Goal: Information Seeking & Learning: Learn about a topic

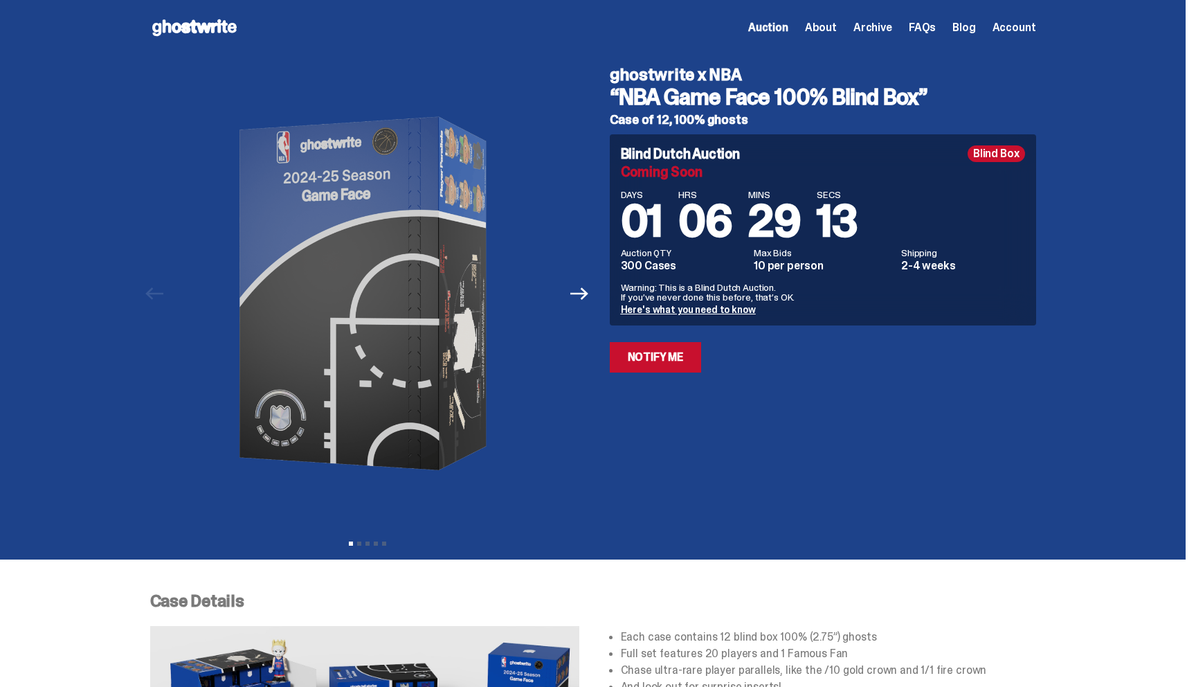
click at [206, 26] on use at bounding box center [194, 27] width 84 height 17
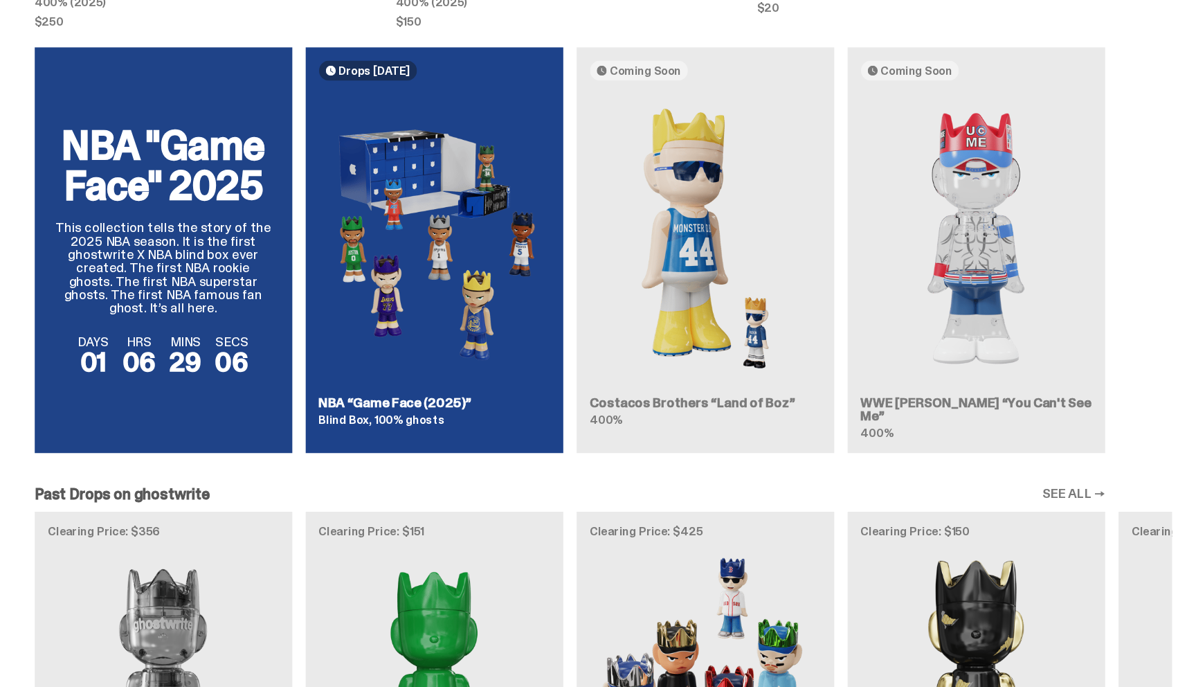
scroll to position [896, 0]
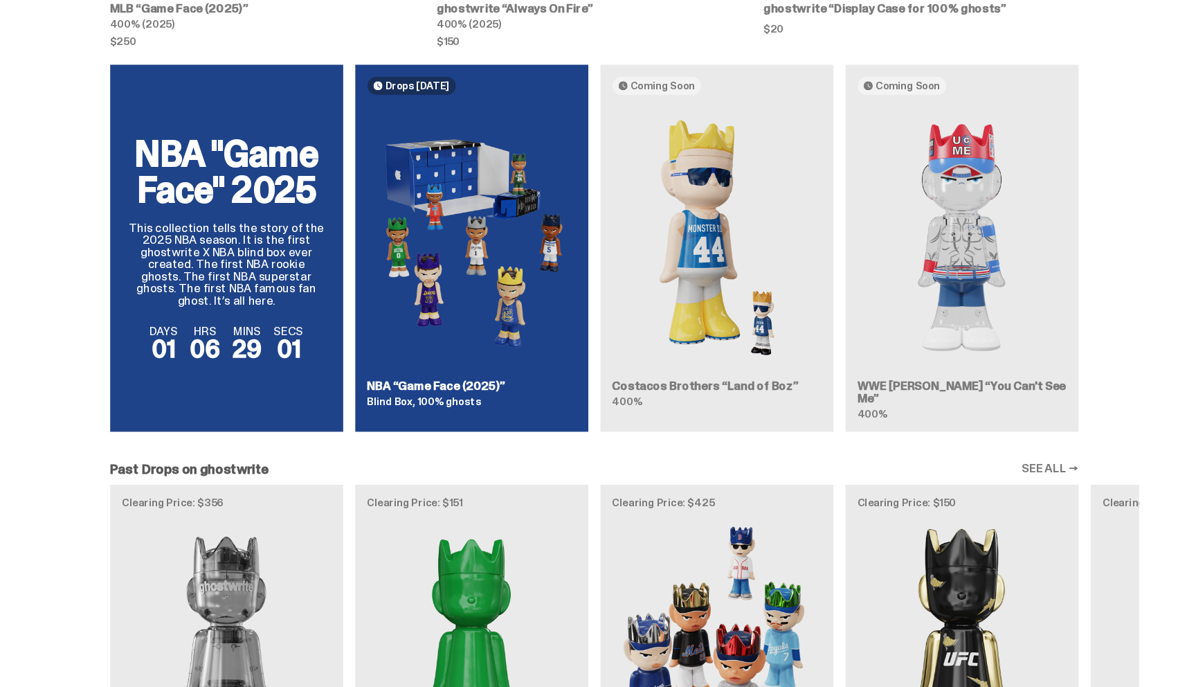
click at [684, 351] on div "NBA "Game Face" 2025 This collection tells the story of the 2025 NBA season. It…" at bounding box center [593, 232] width 997 height 347
click at [678, 354] on div "NBA "Game Face" 2025 This collection tells the story of the 2025 NBA season. It…" at bounding box center [593, 232] width 997 height 347
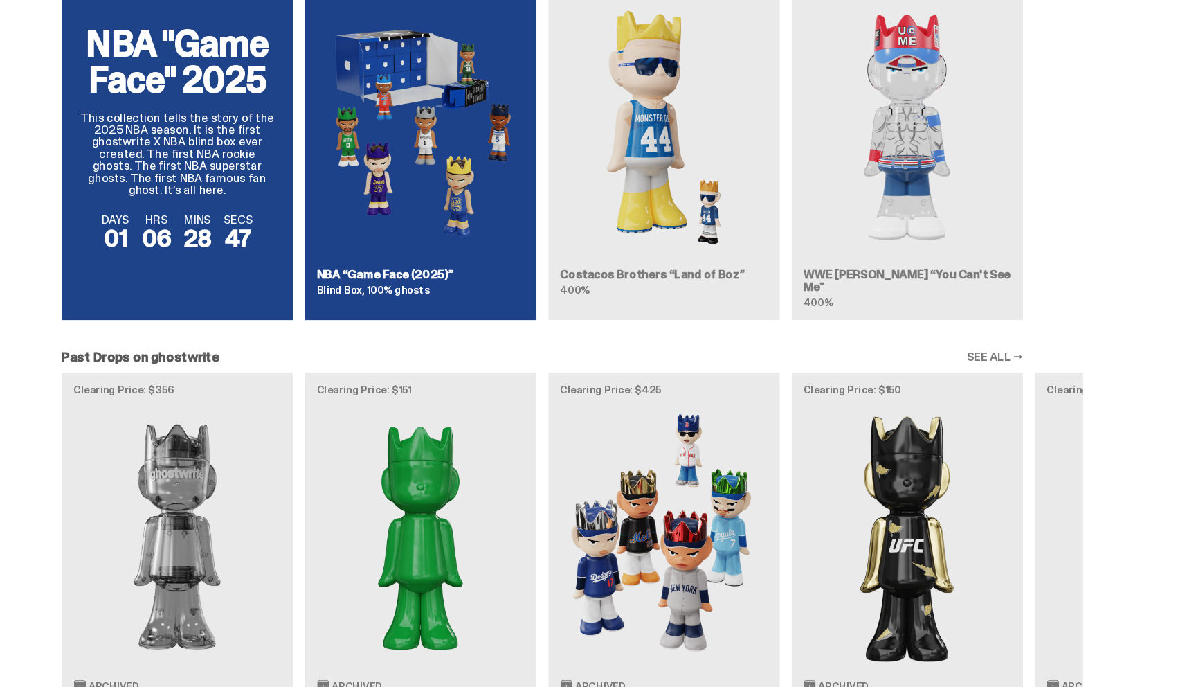
scroll to position [965, 0]
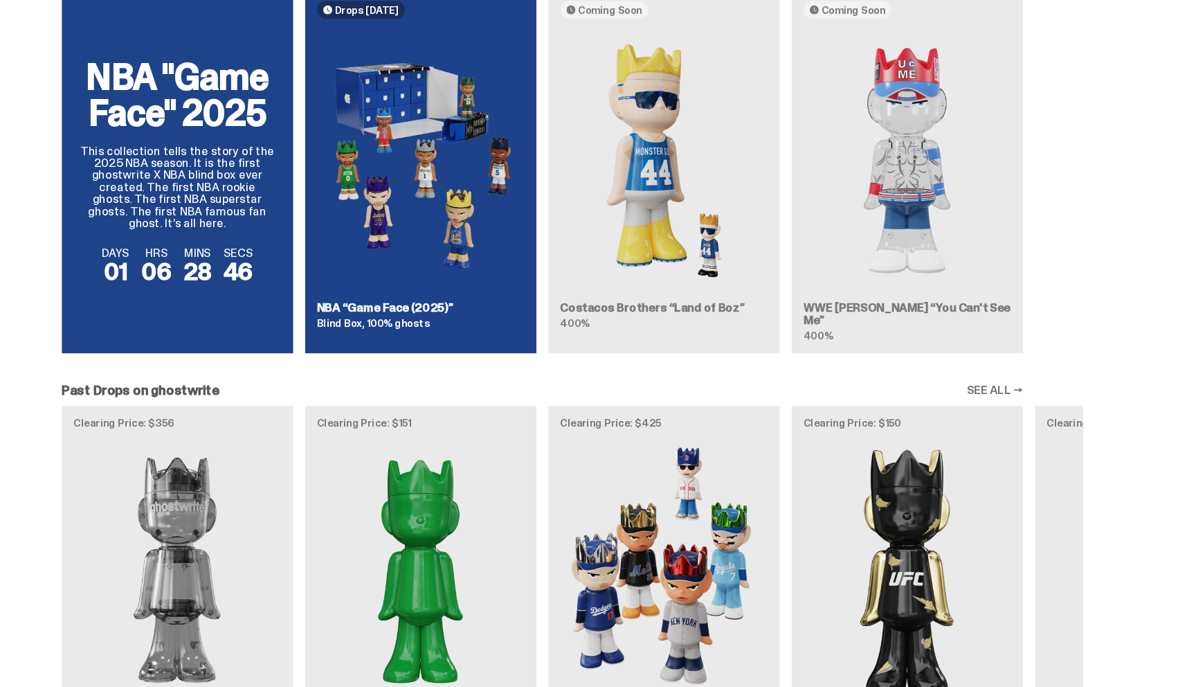
click at [929, 286] on div "NBA "Game Face" 2025 This collection tells the story of the 2025 NBA season. It…" at bounding box center [593, 163] width 997 height 347
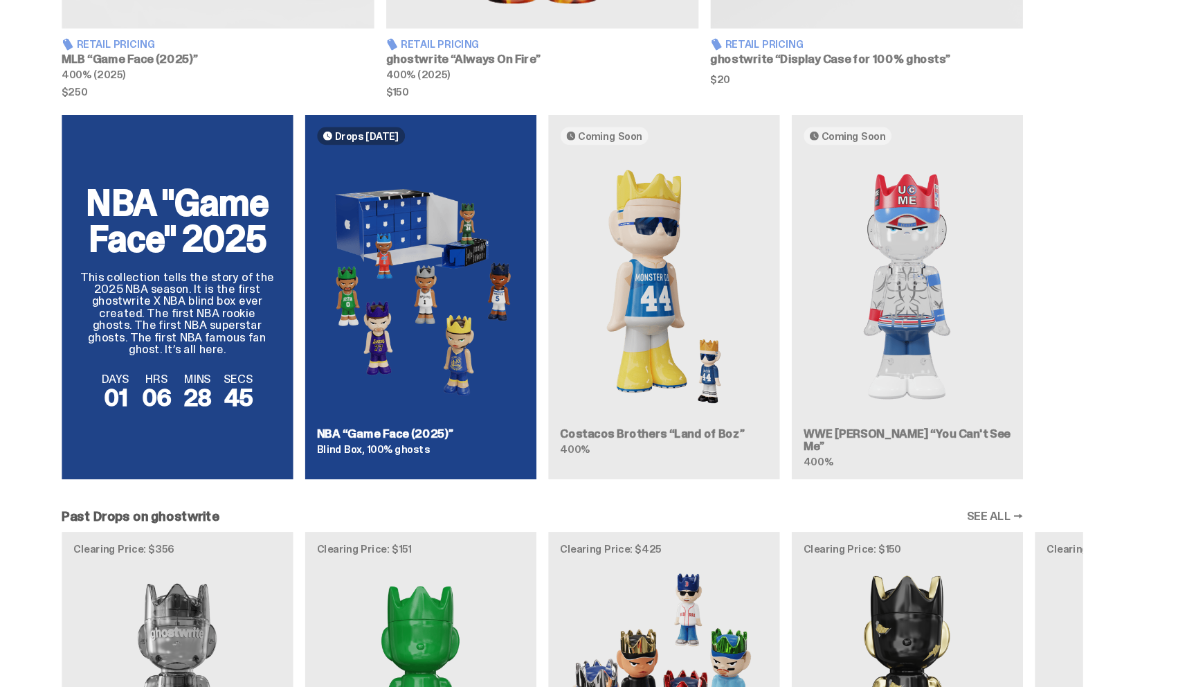
scroll to position [845, 0]
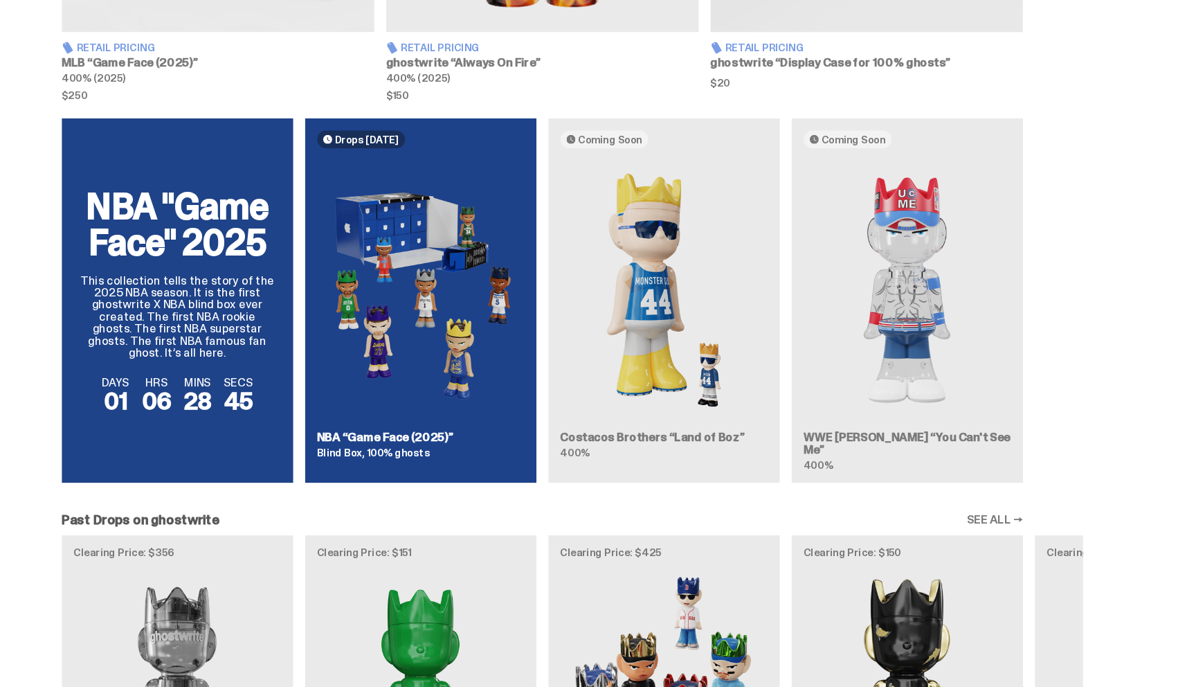
click at [874, 123] on div "NBA "Game Face" 2025 This collection tells the story of the 2025 NBA season. It…" at bounding box center [593, 282] width 997 height 347
click at [919, 258] on div "NBA "Game Face" 2025 This collection tells the story of the 2025 NBA season. It…" at bounding box center [593, 282] width 997 height 347
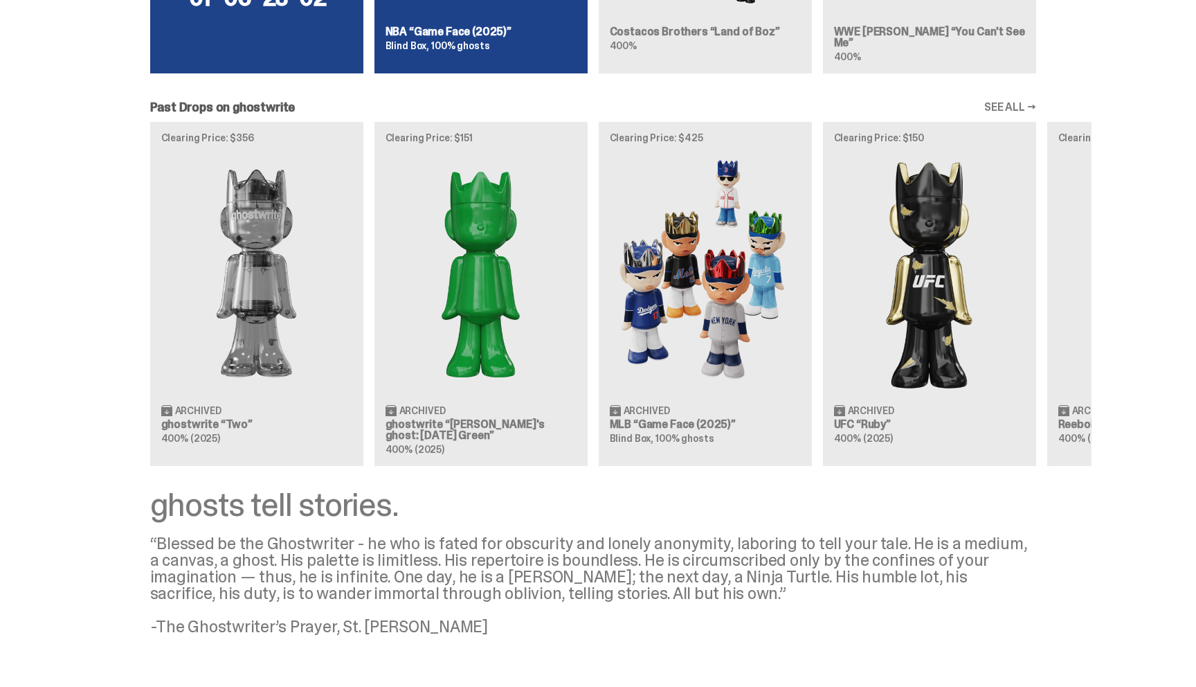
scroll to position [1216, 0]
click at [240, 310] on div "Clearing Price: $356 Archived ghostwrite “Two” 400% (2025) Clearing Price: $151…" at bounding box center [593, 294] width 997 height 343
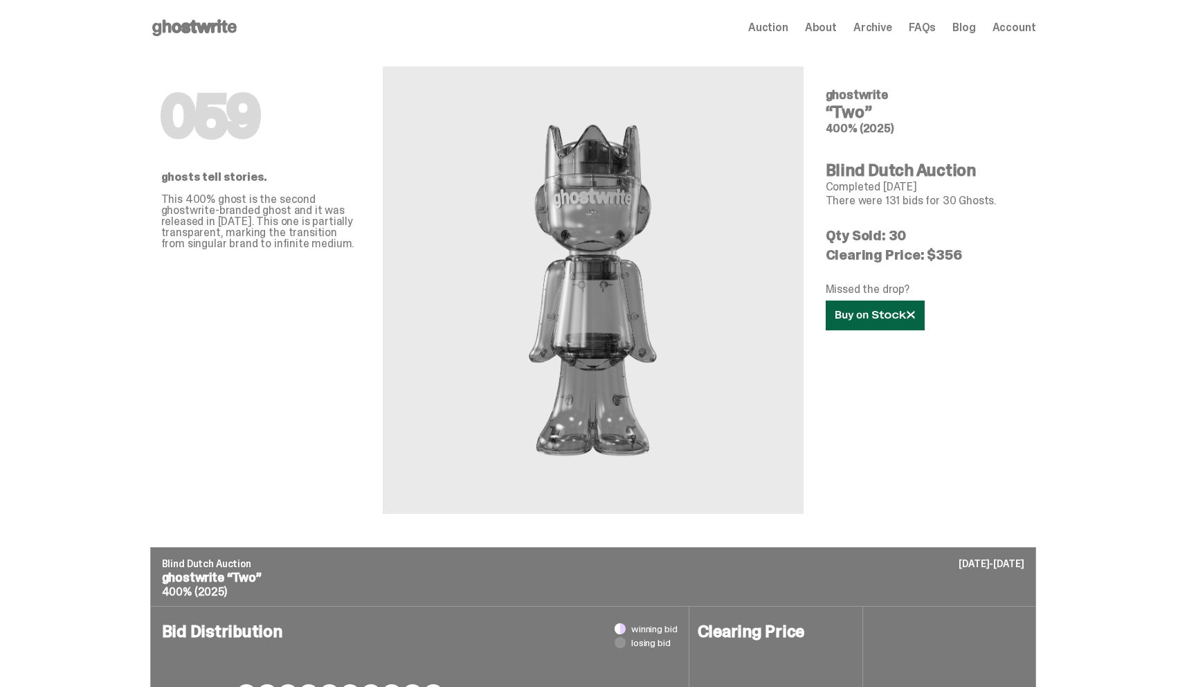
click at [873, 318] on use at bounding box center [875, 315] width 79 height 10
click at [176, 19] on icon at bounding box center [194, 28] width 89 height 22
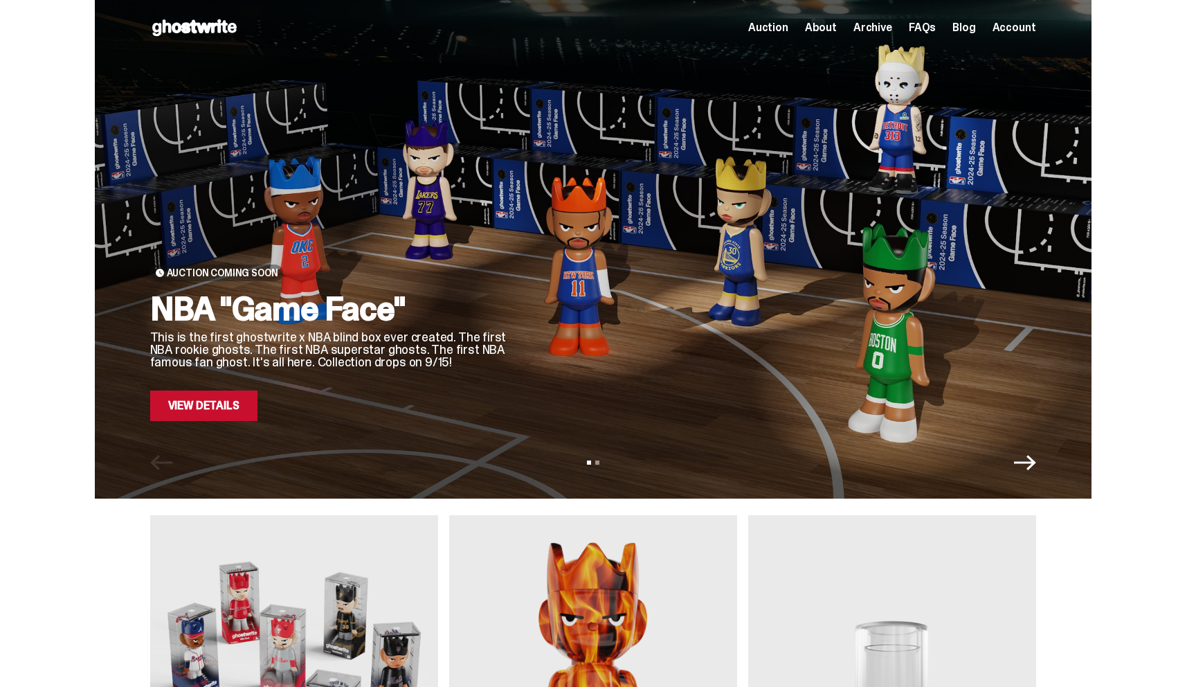
click at [885, 24] on span "Archive" at bounding box center [873, 27] width 39 height 11
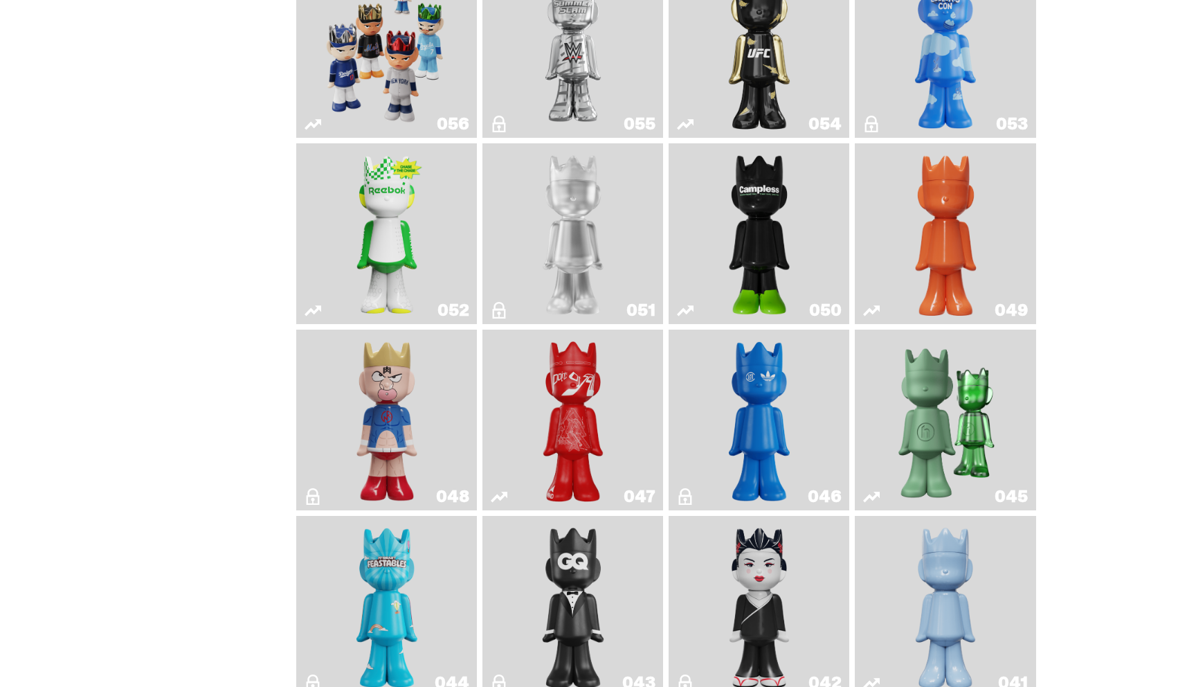
scroll to position [384, 0]
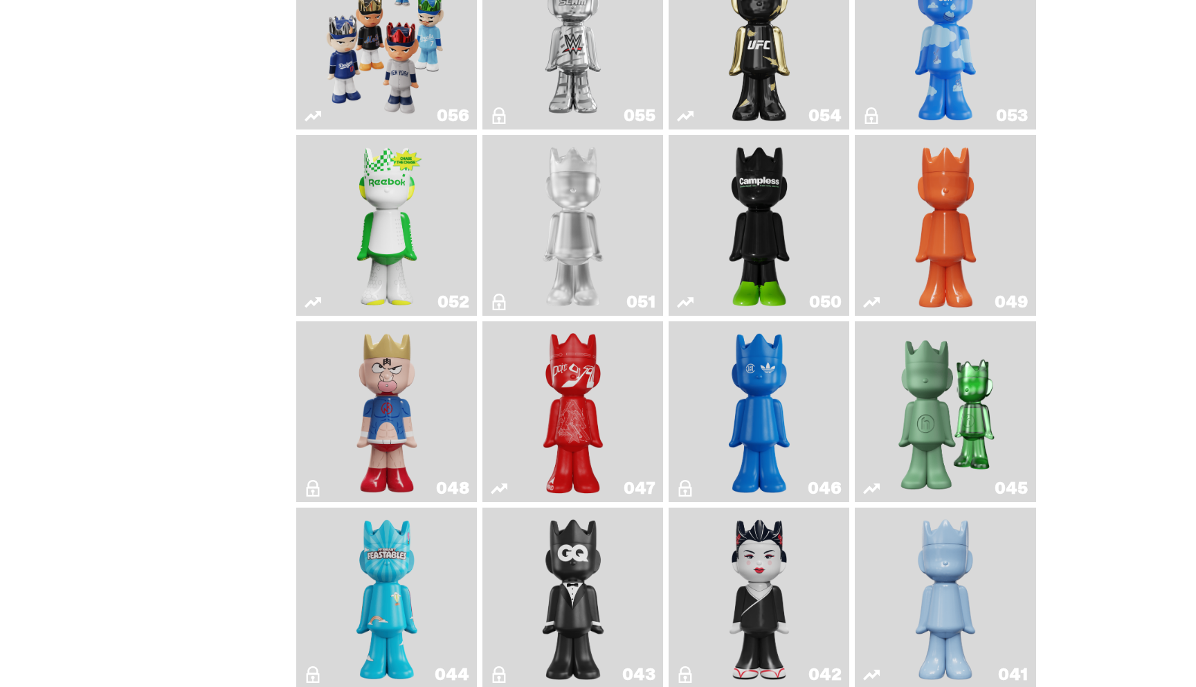
click at [395, 260] on img "Court Victory" at bounding box center [386, 226] width 73 height 170
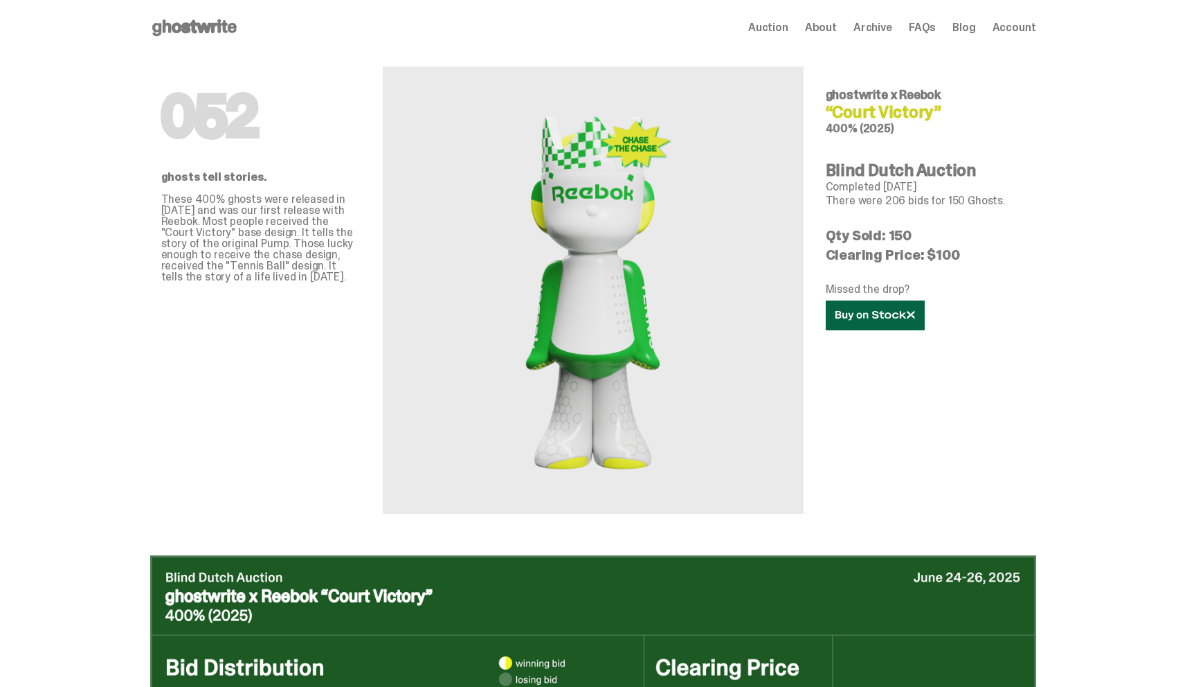
click at [882, 313] on icon at bounding box center [876, 315] width 80 height 10
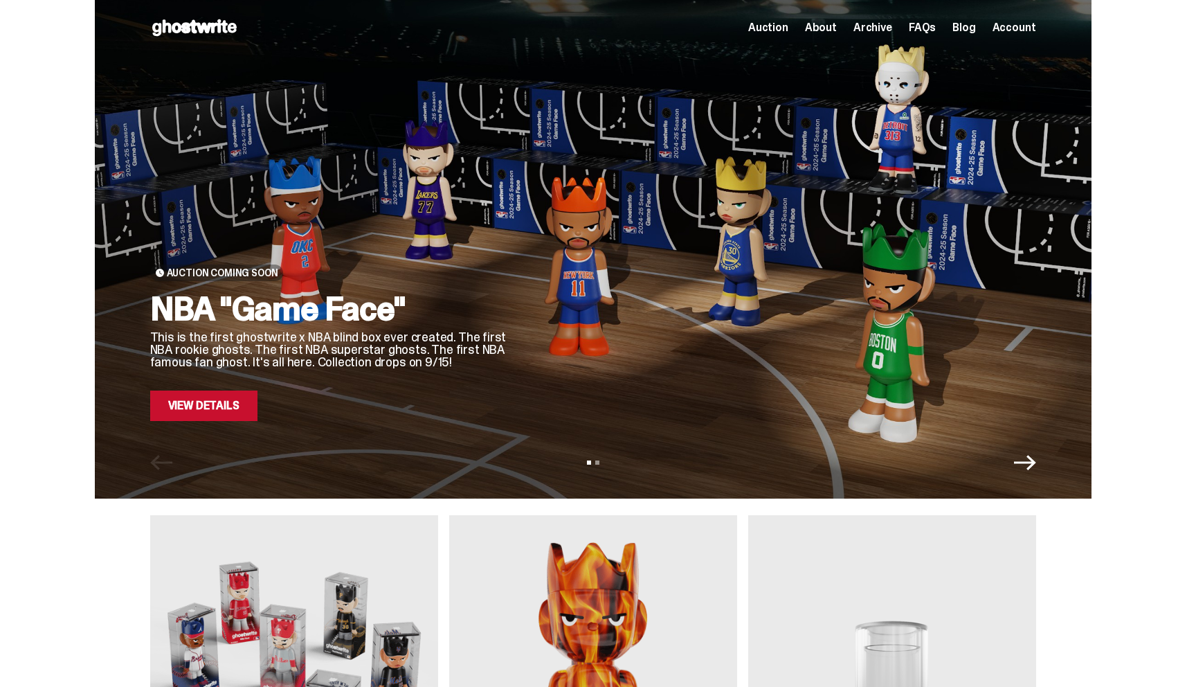
click at [876, 33] on span "Archive" at bounding box center [873, 27] width 39 height 11
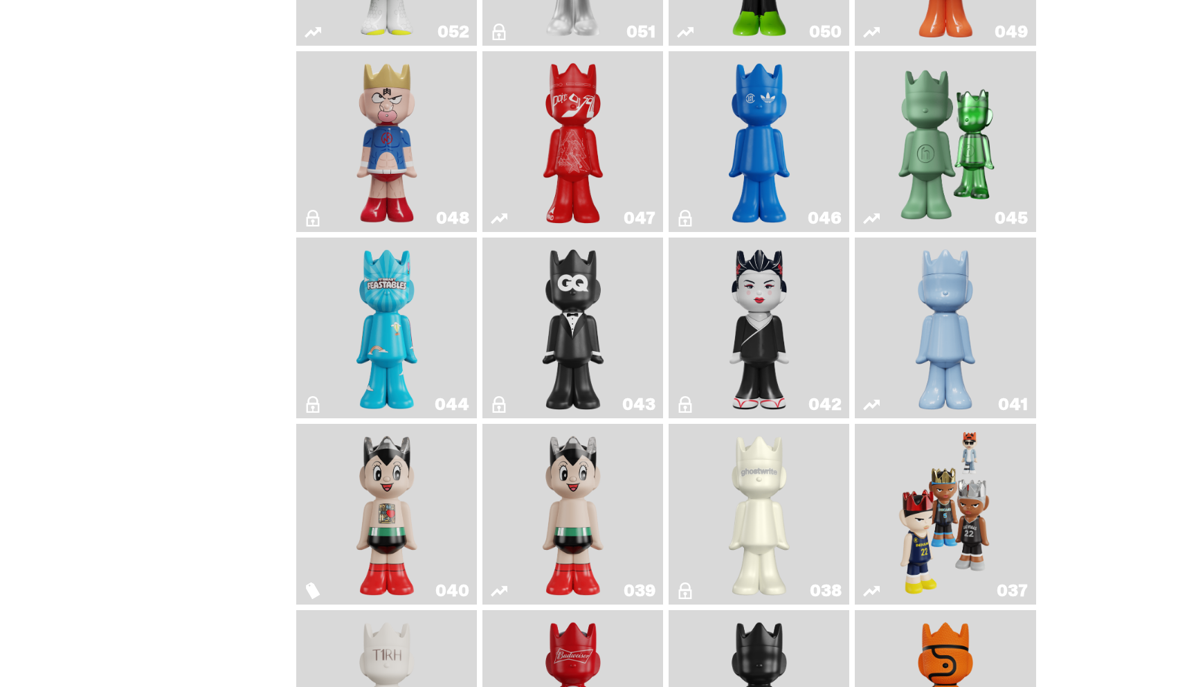
scroll to position [662, 0]
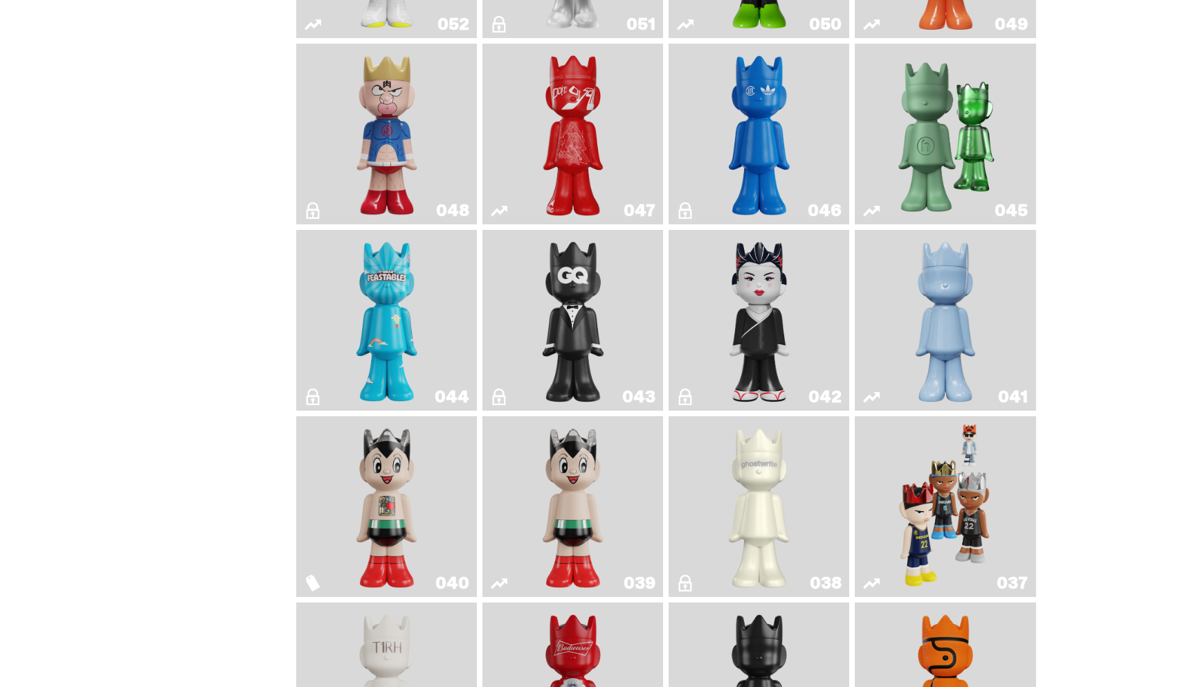
click at [924, 136] on img "Present" at bounding box center [946, 134] width 117 height 170
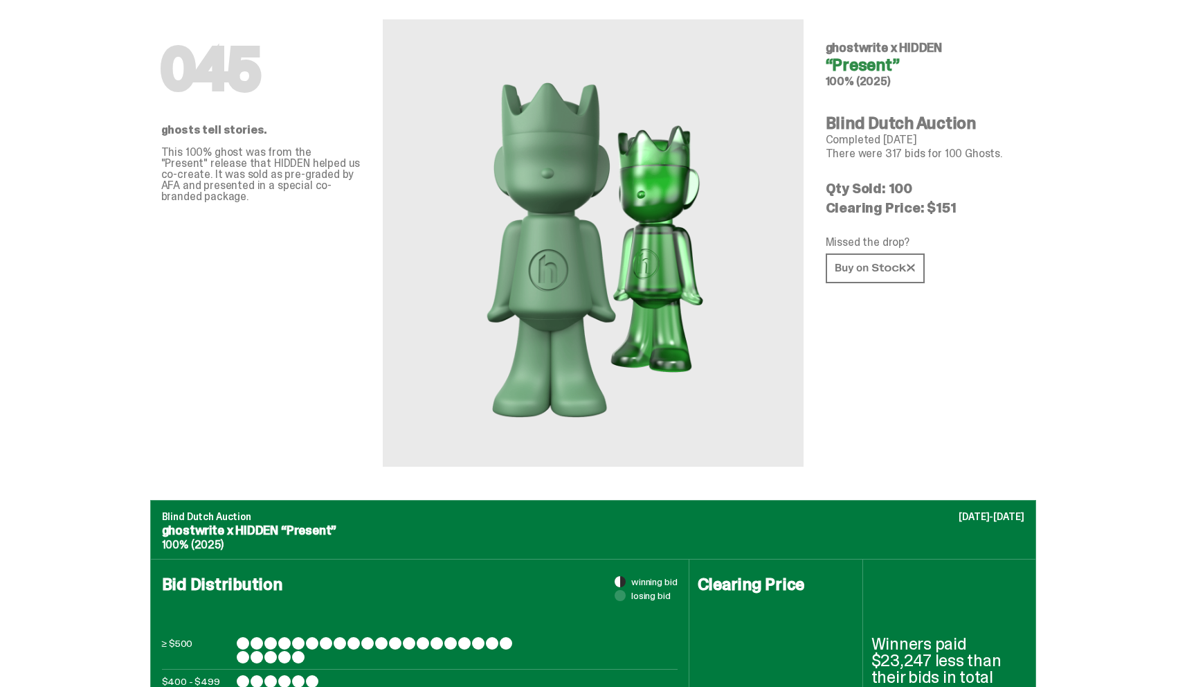
scroll to position [28, 0]
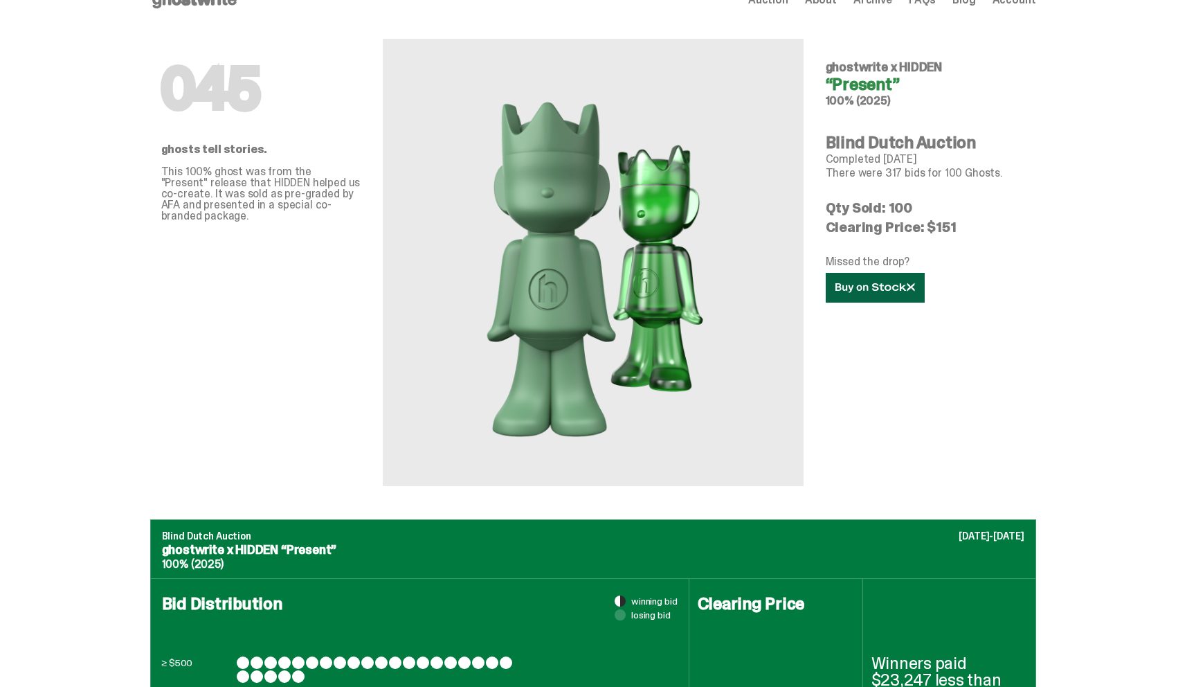
click at [865, 298] on link at bounding box center [875, 288] width 99 height 30
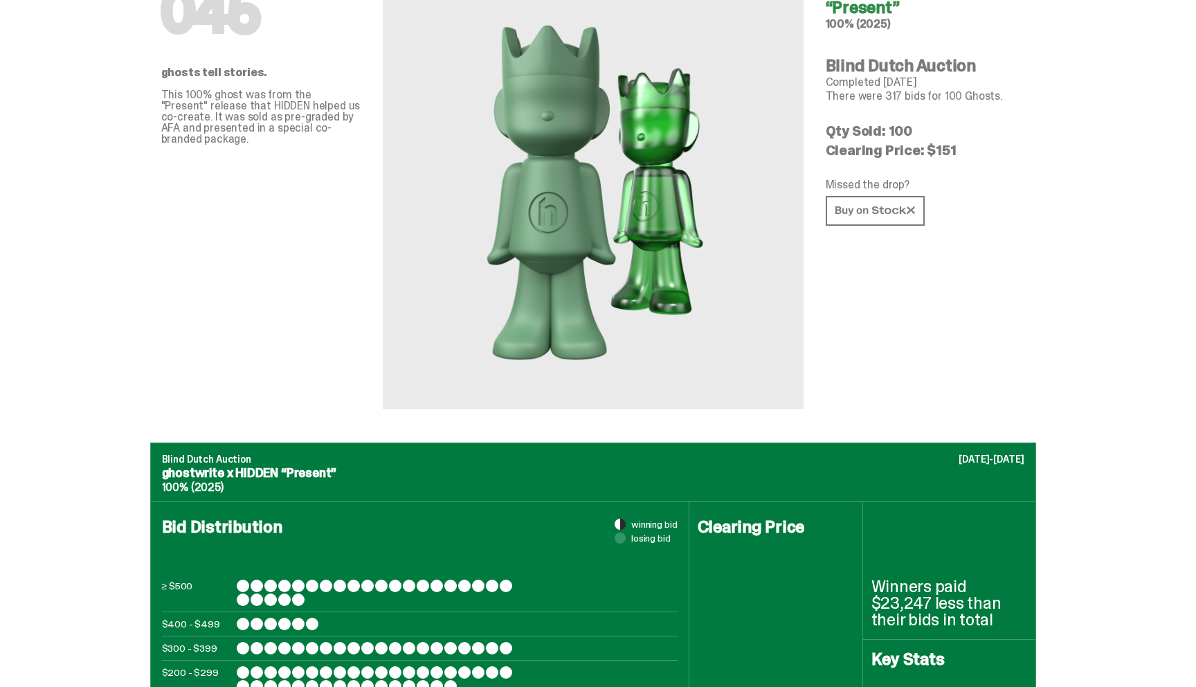
scroll to position [0, 0]
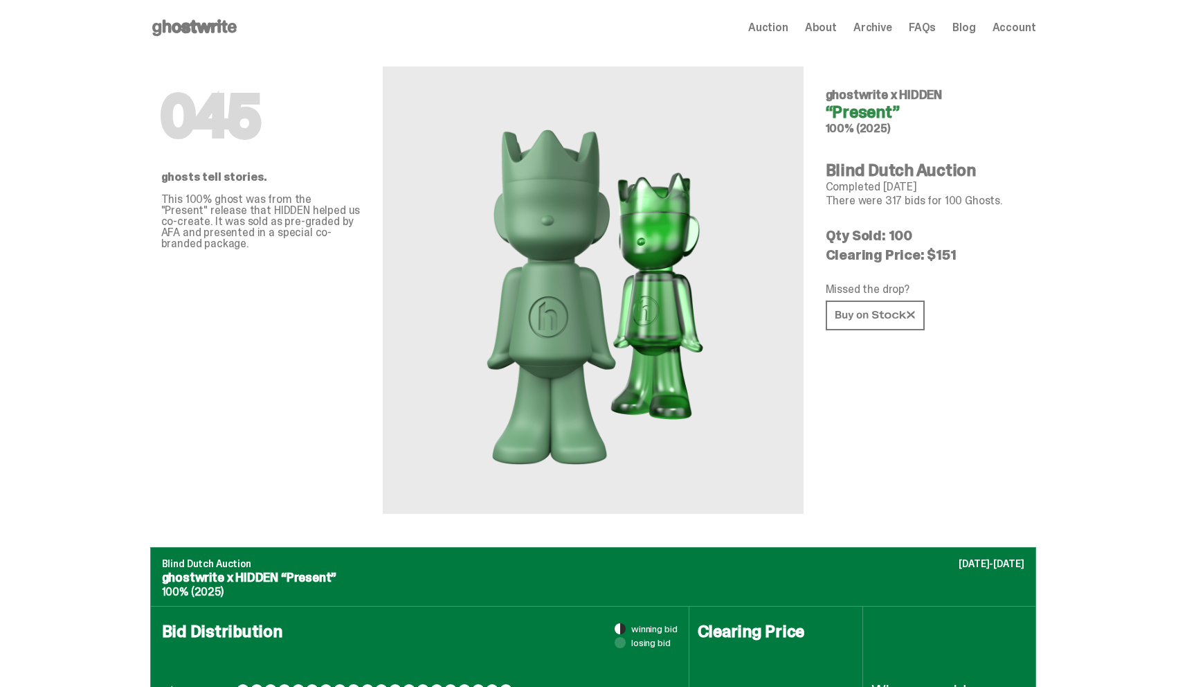
click at [207, 24] on use at bounding box center [194, 27] width 84 height 17
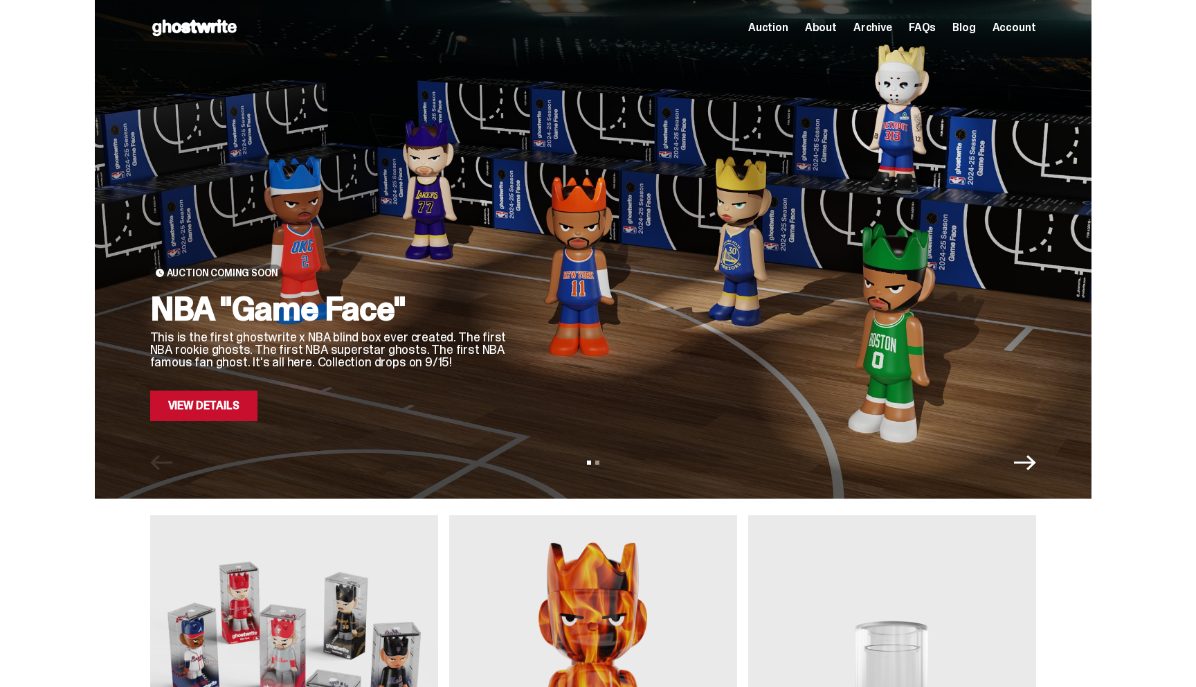
click at [880, 29] on span "Archive" at bounding box center [873, 27] width 39 height 11
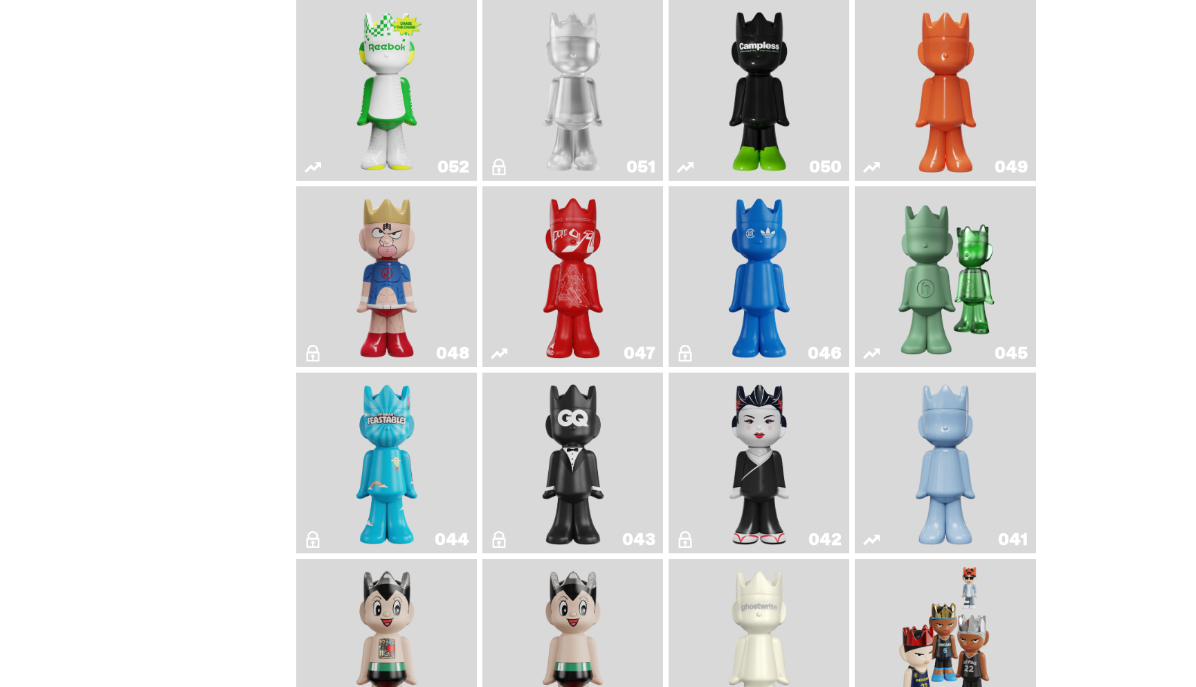
scroll to position [522, 0]
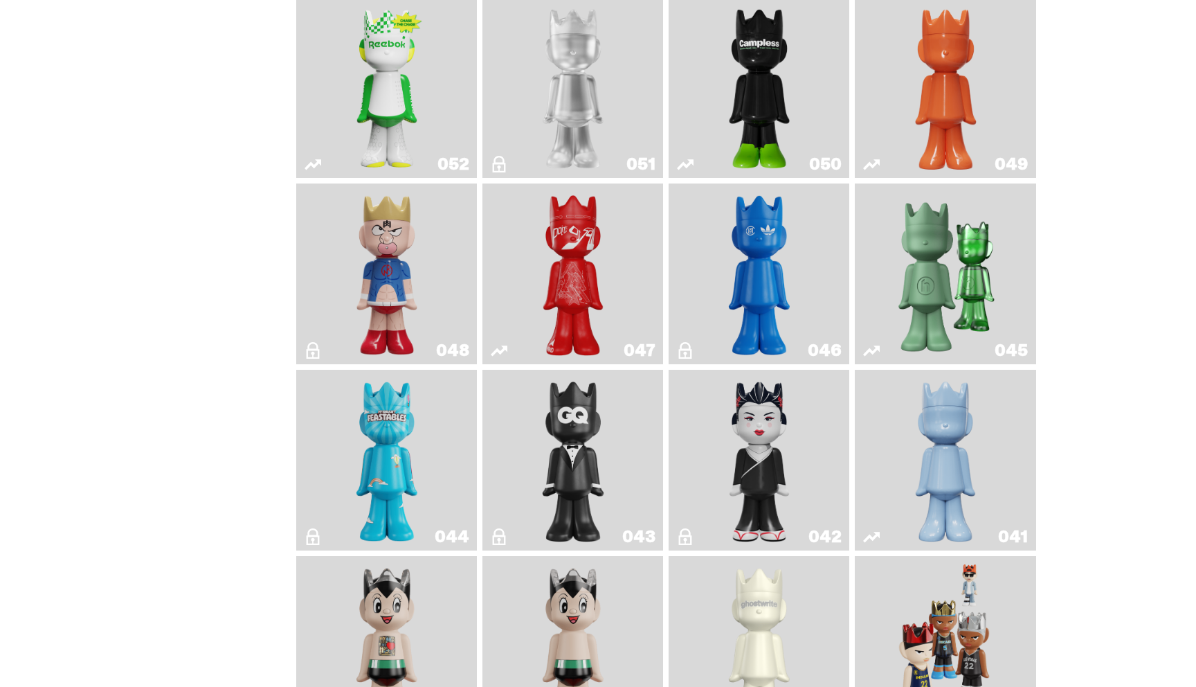
click at [917, 272] on img "Present" at bounding box center [946, 274] width 117 height 170
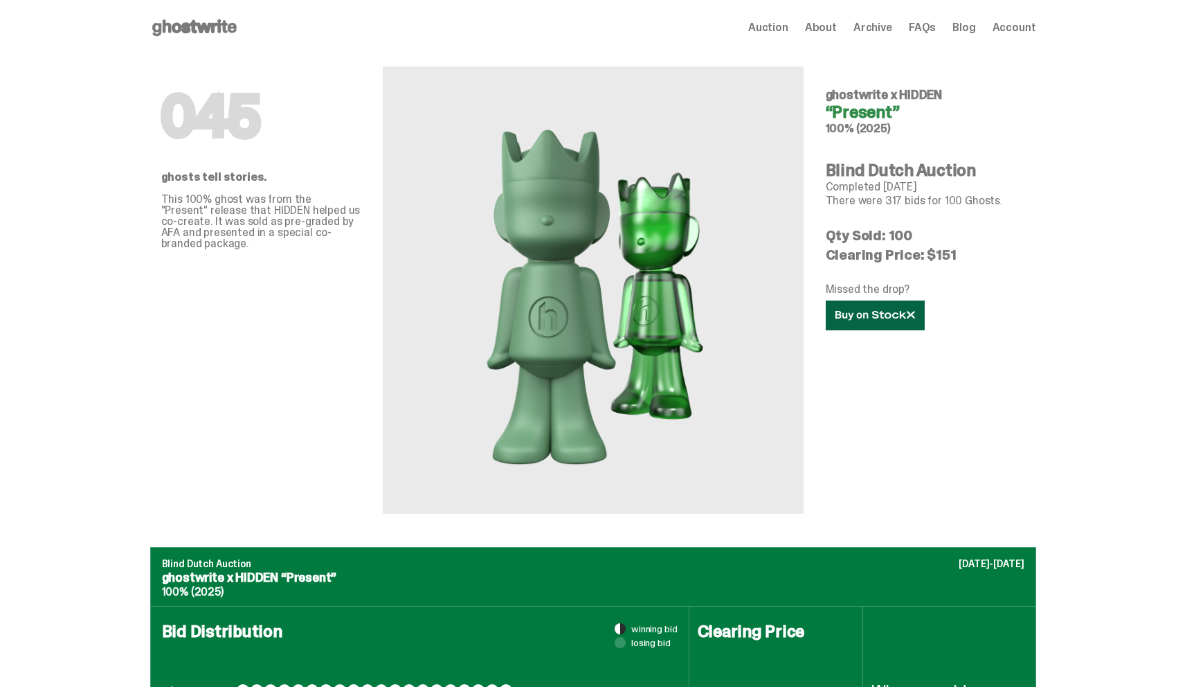
click at [861, 310] on icon at bounding box center [876, 315] width 80 height 10
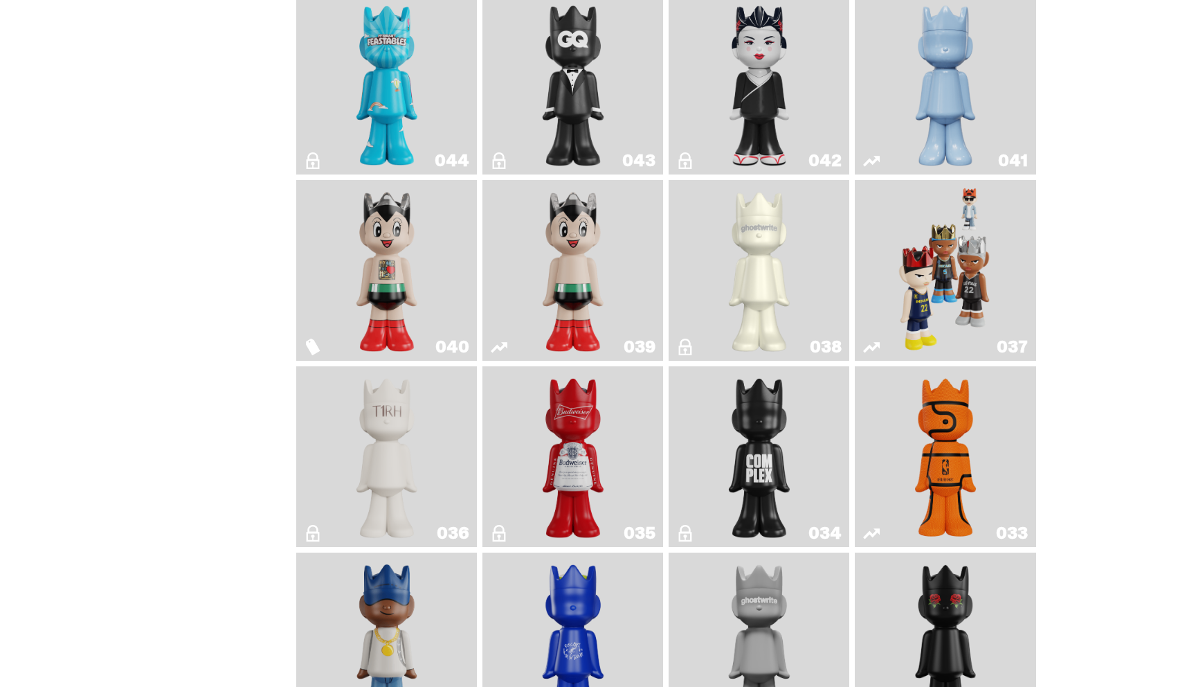
scroll to position [829, 0]
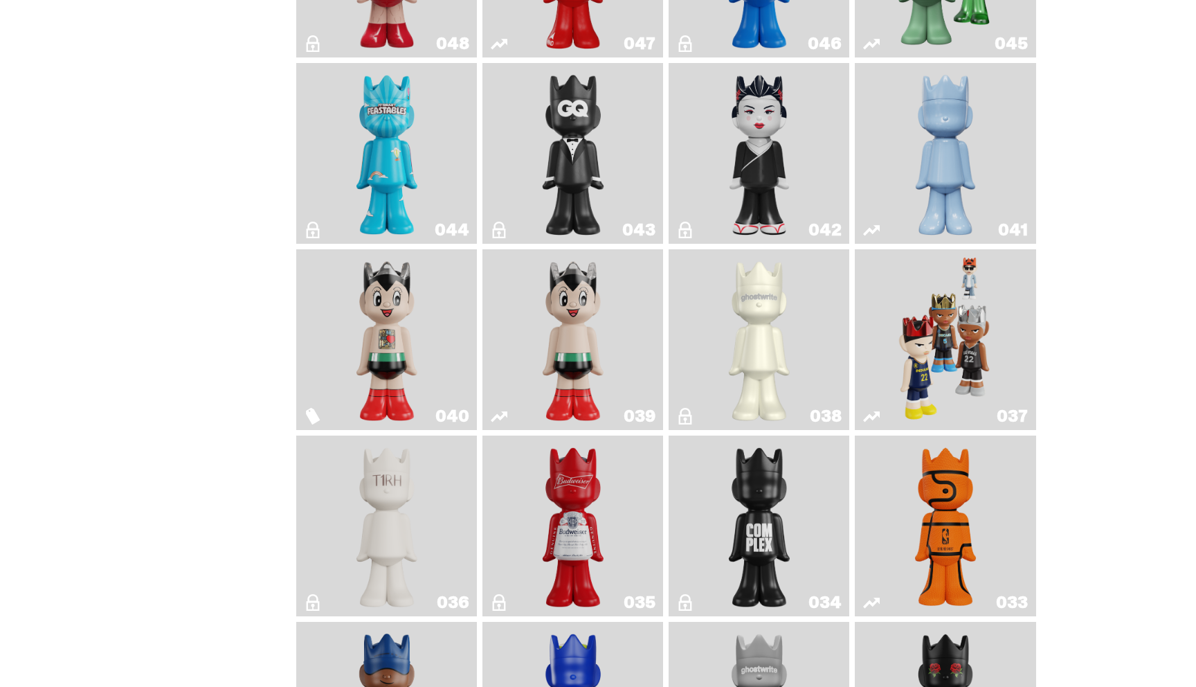
click at [927, 172] on img "Schrödinger's ghost: Winter Blue" at bounding box center [945, 154] width 73 height 170
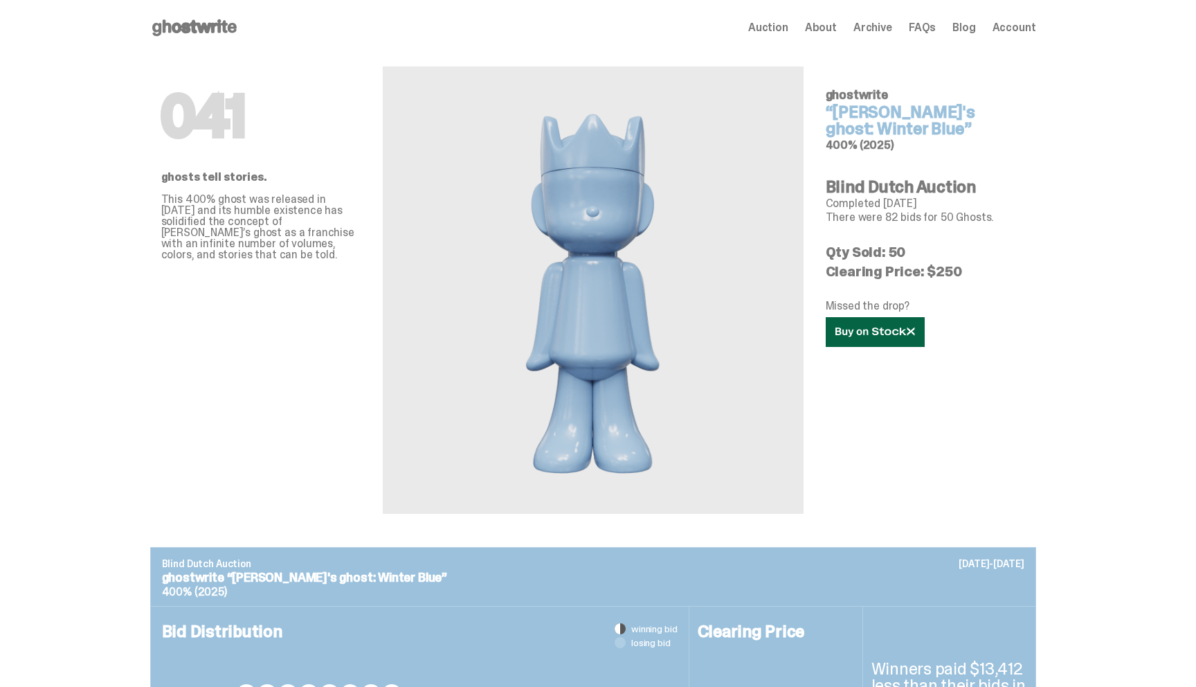
click at [912, 328] on use at bounding box center [875, 332] width 79 height 10
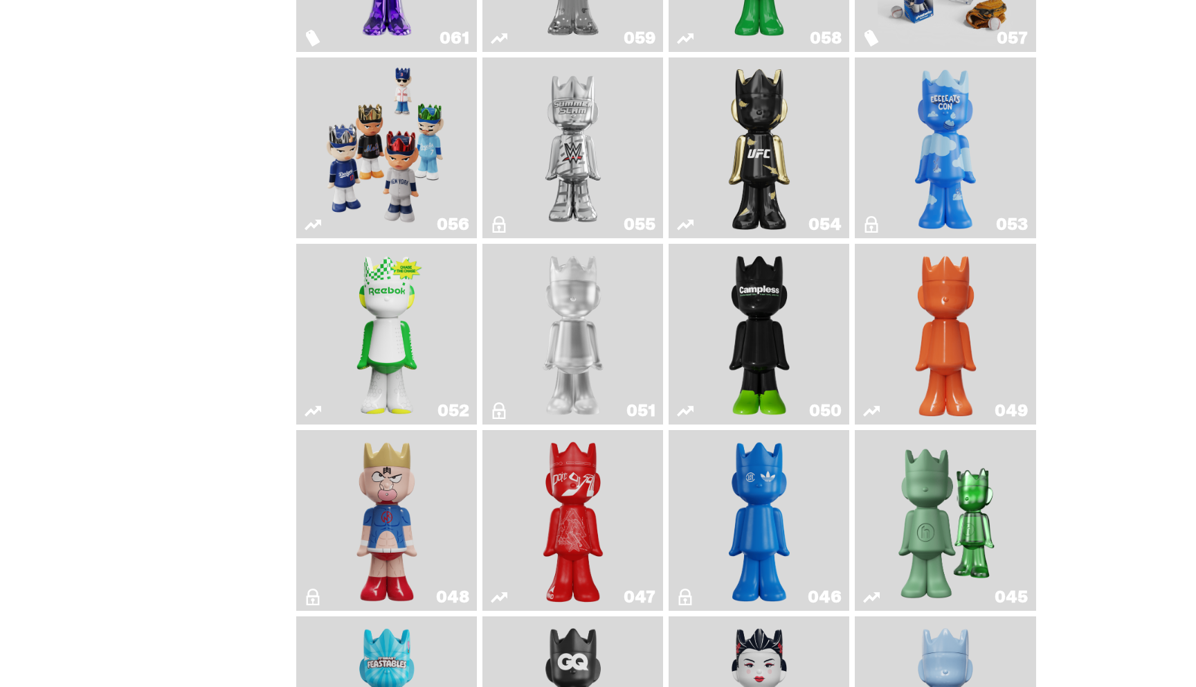
scroll to position [397, 0]
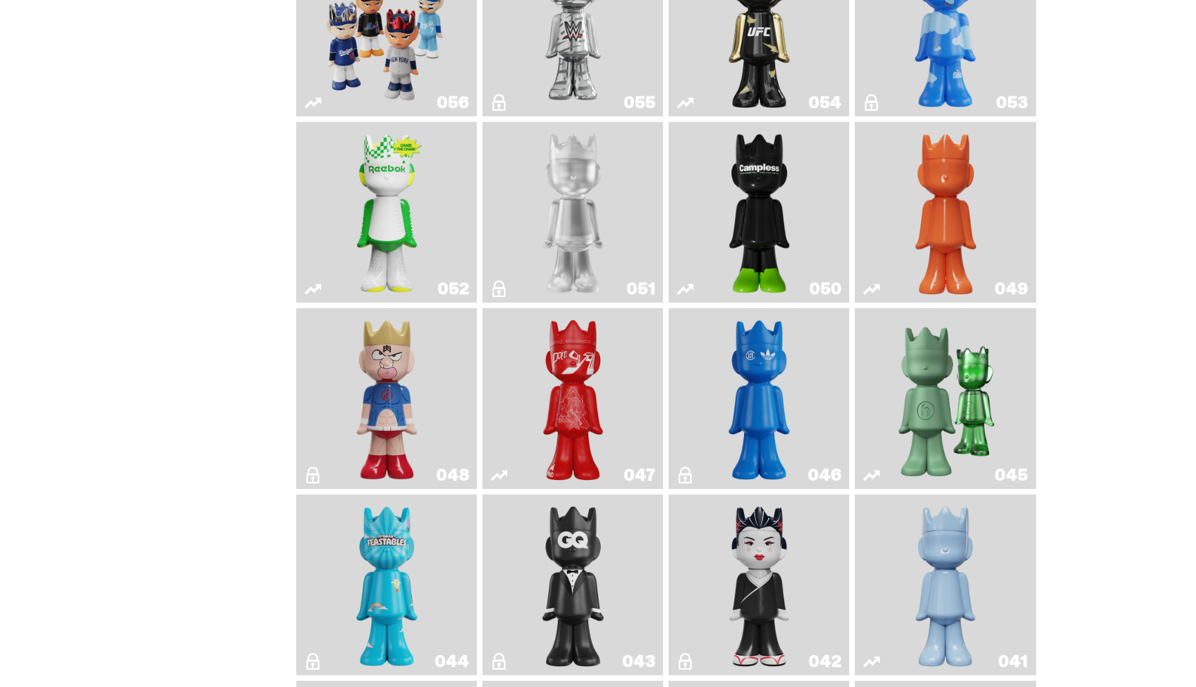
click at [961, 205] on img "Schrödinger's ghost: Orange Vibe" at bounding box center [945, 212] width 73 height 170
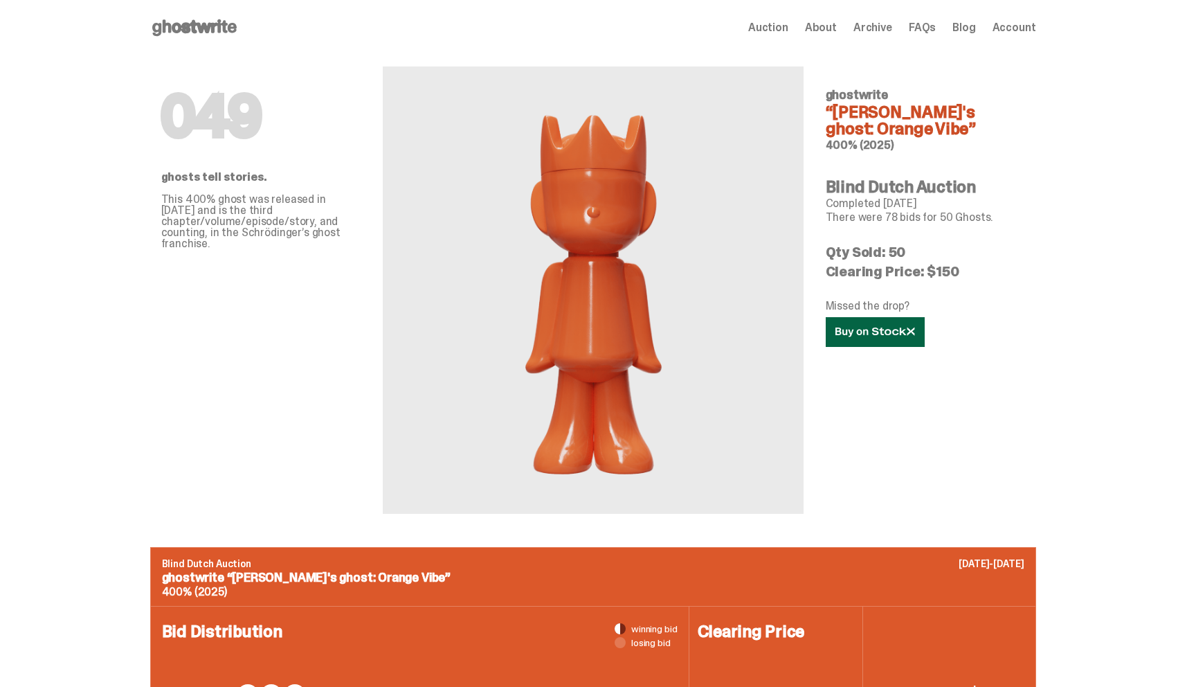
click at [865, 330] on icon at bounding box center [876, 332] width 80 height 10
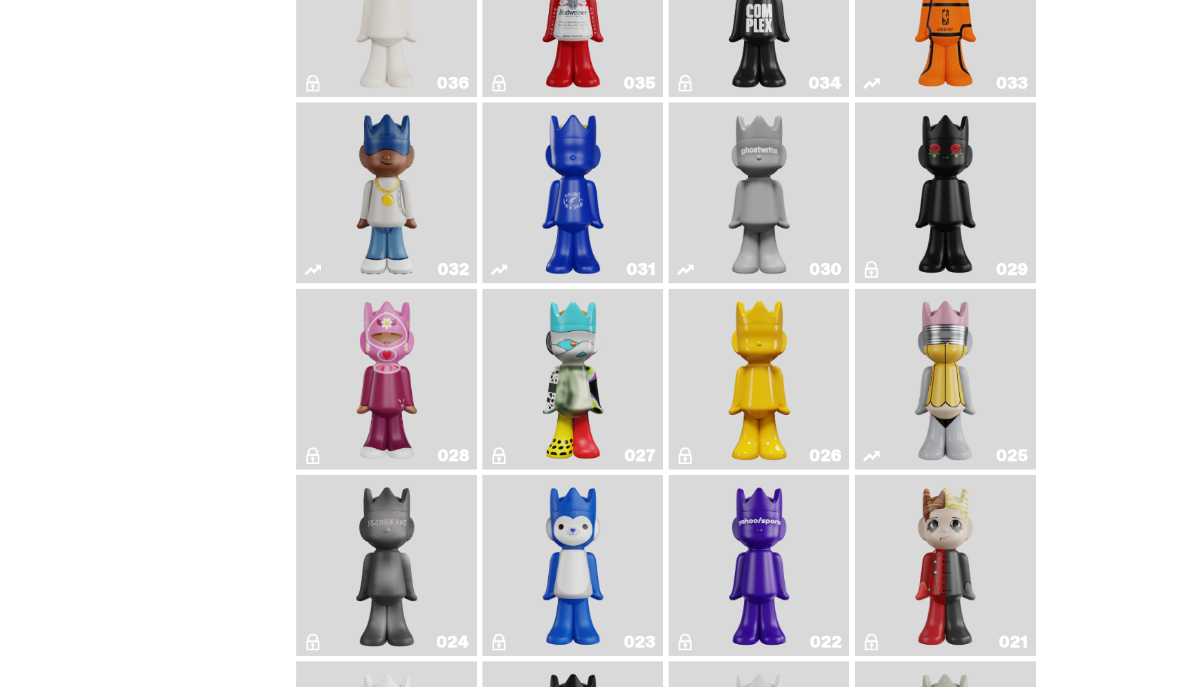
scroll to position [1406, 0]
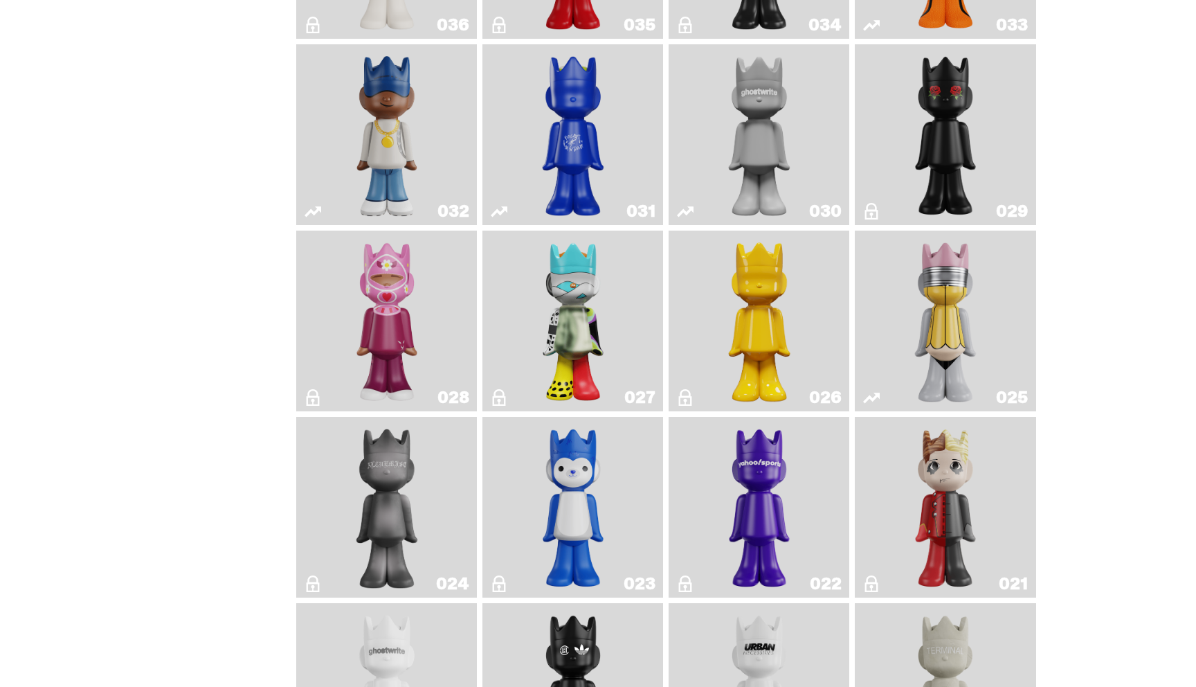
click at [777, 326] on img "Schrödinger's ghost: New Dawn" at bounding box center [760, 321] width 96 height 170
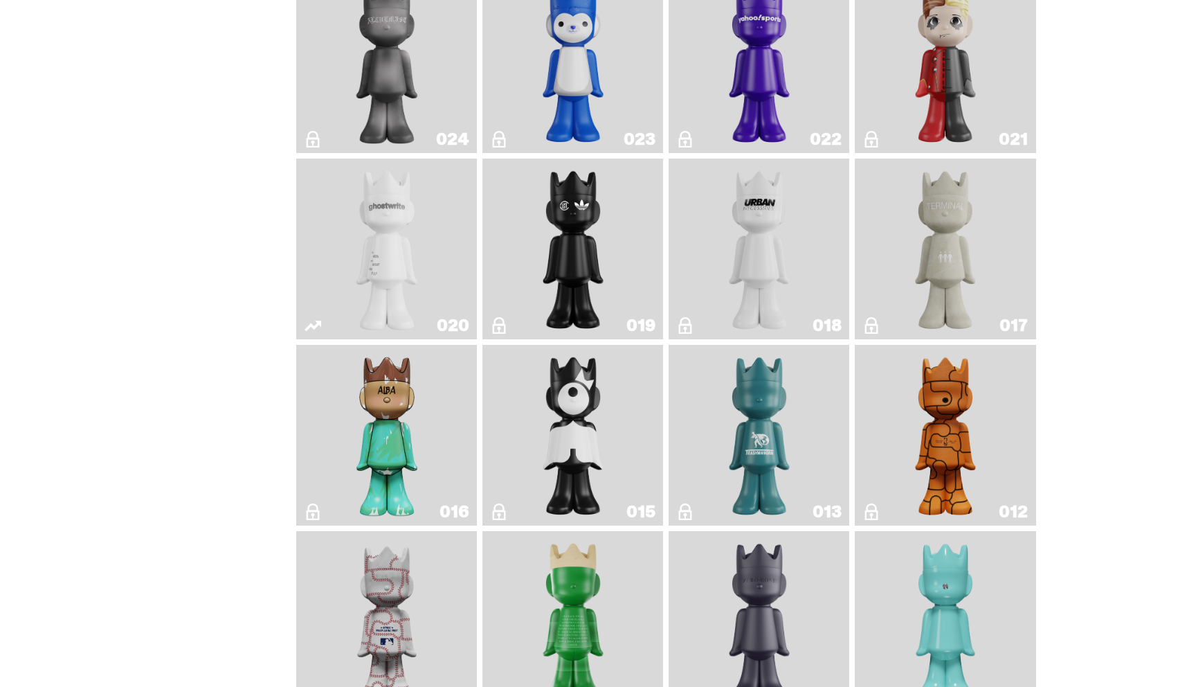
scroll to position [1847, 0]
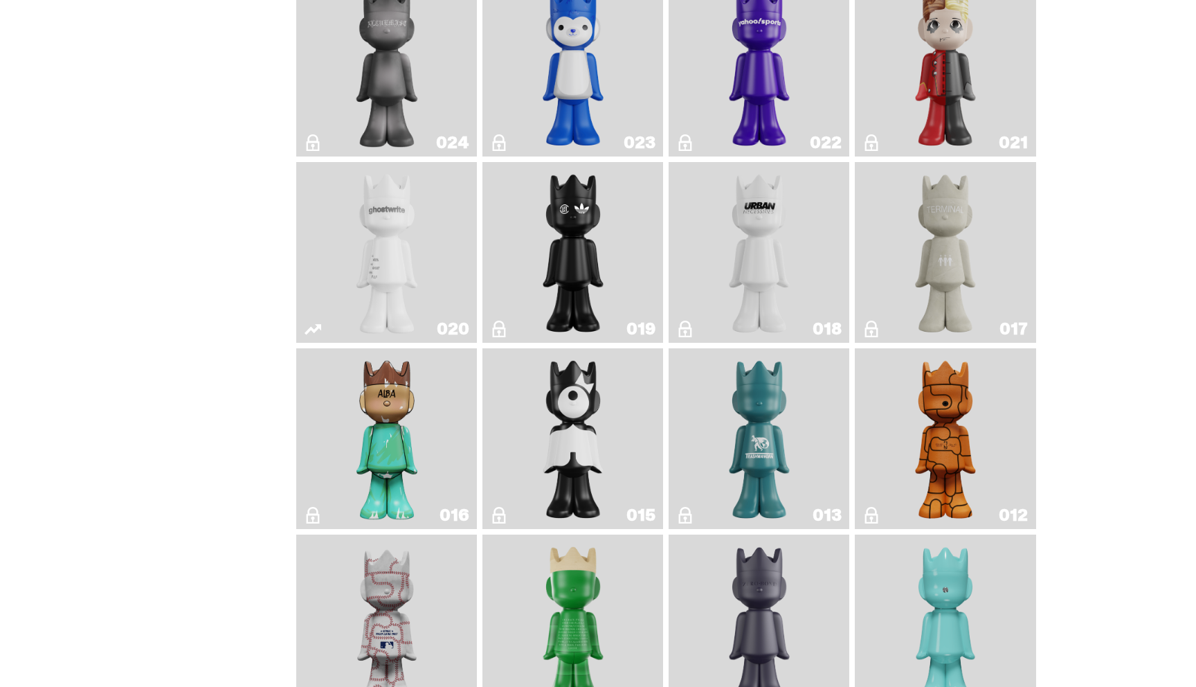
click at [379, 229] on img "ghost" at bounding box center [387, 253] width 96 height 170
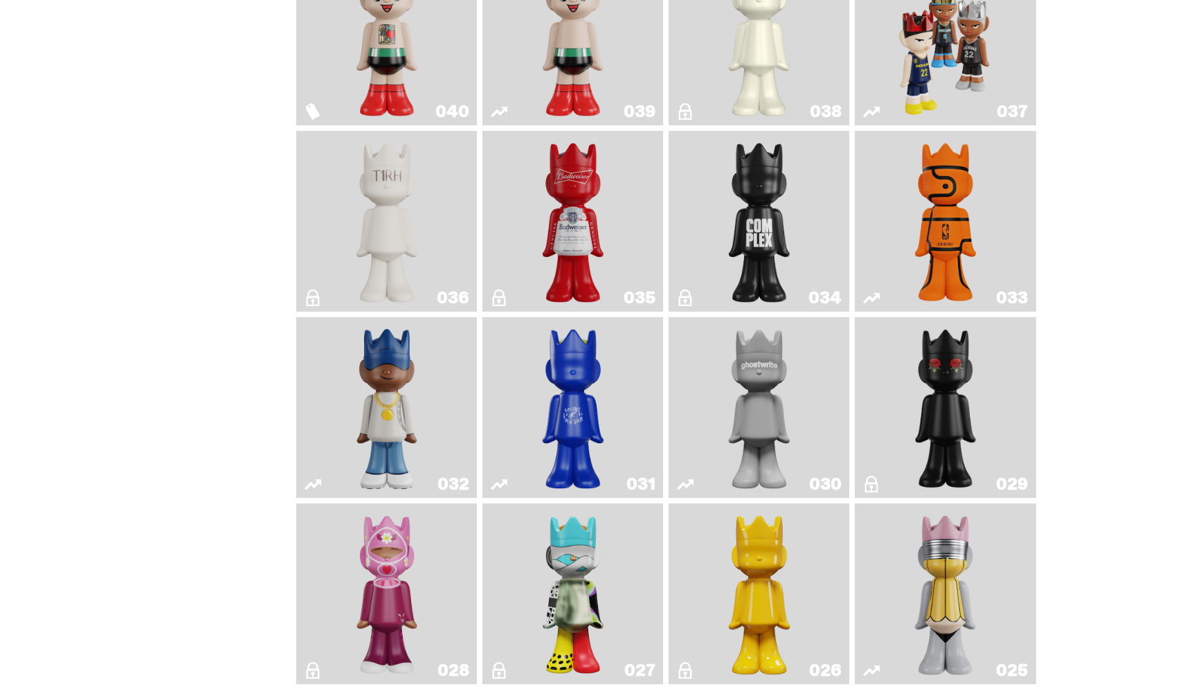
scroll to position [1134, 0]
click at [950, 240] on img "Game Ball" at bounding box center [945, 221] width 73 height 170
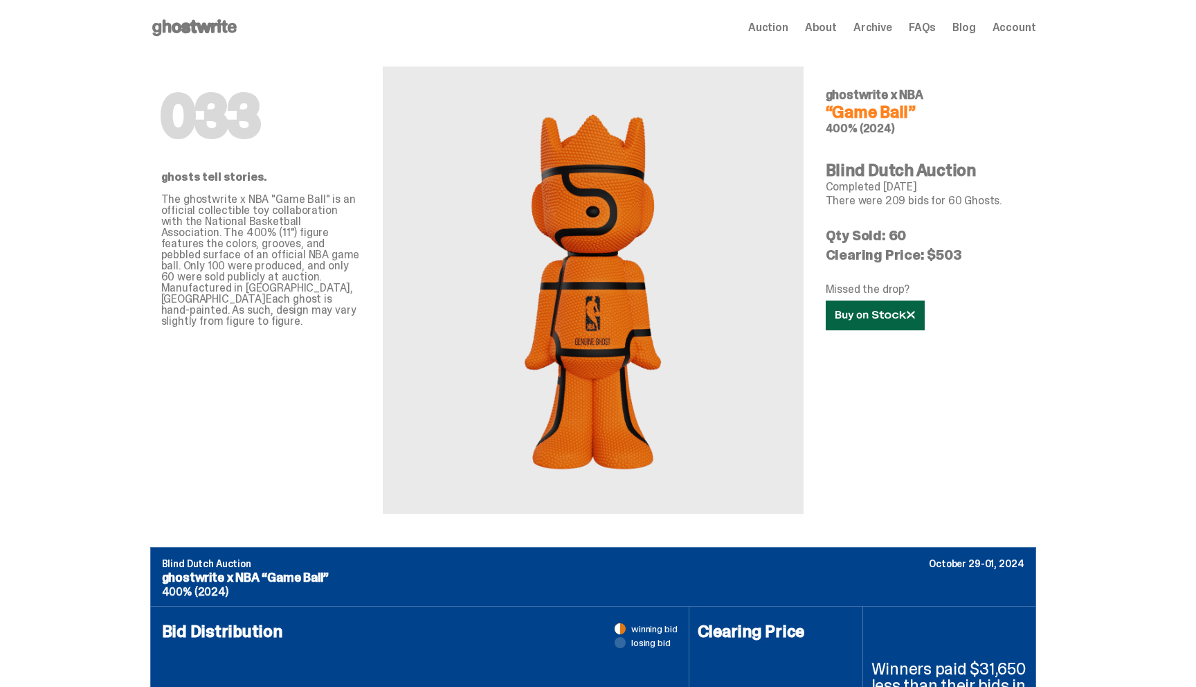
click at [897, 314] on icon at bounding box center [876, 315] width 80 height 10
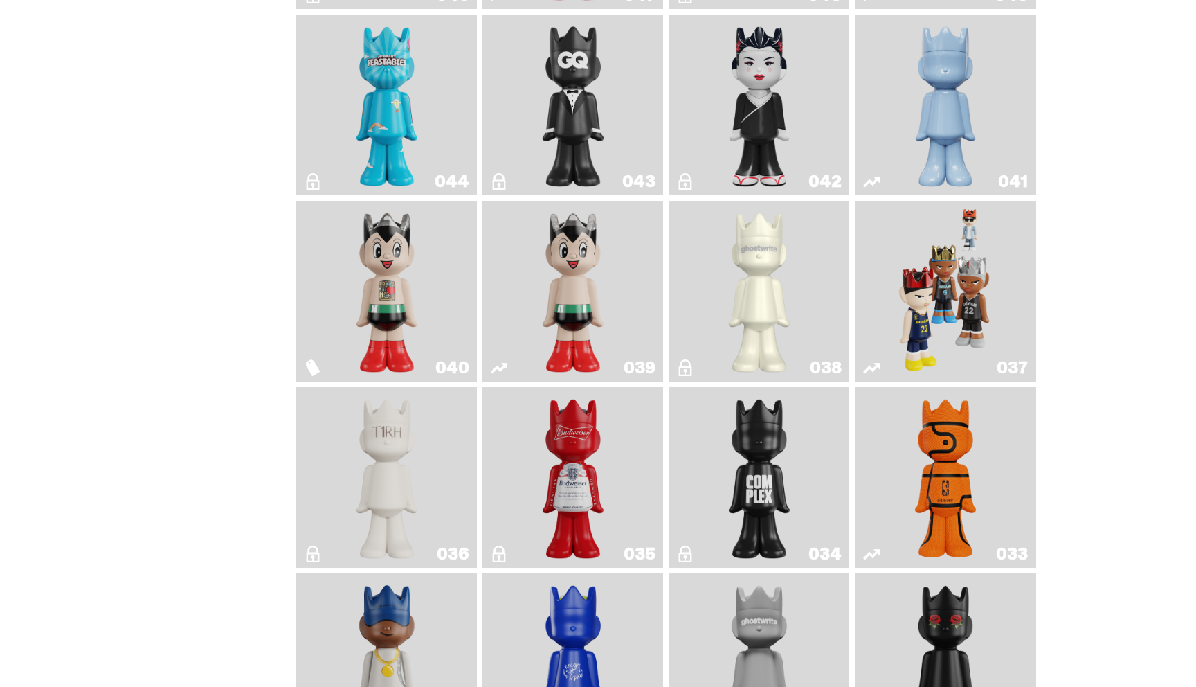
scroll to position [864, 0]
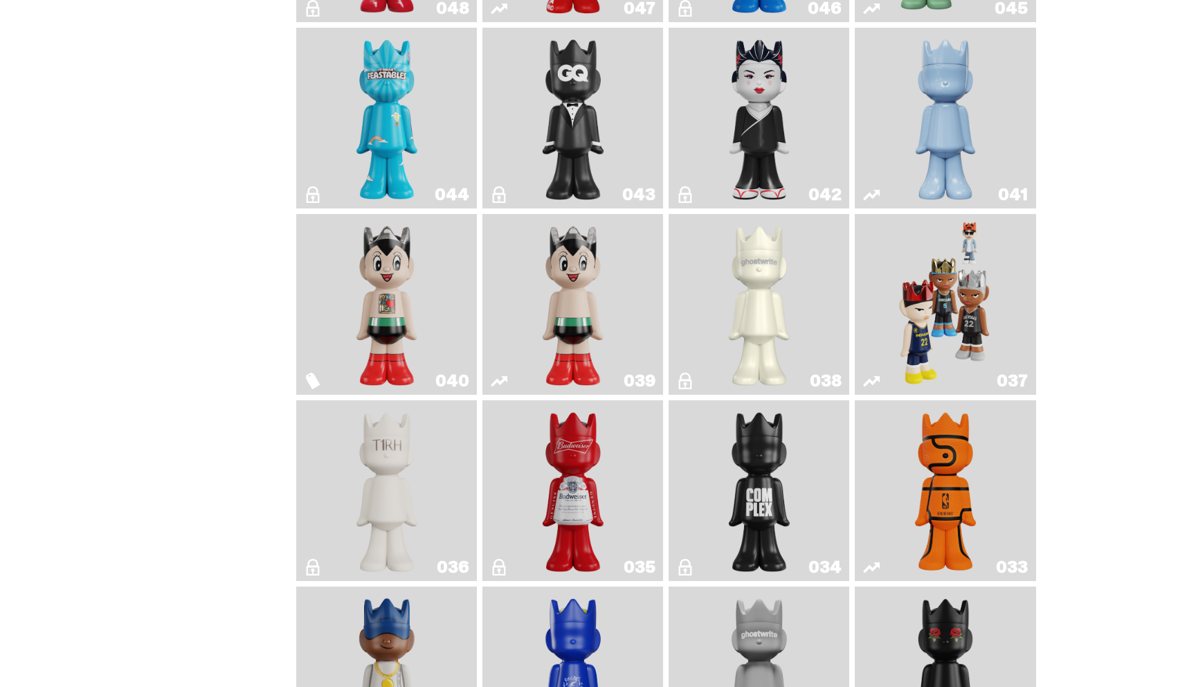
click at [937, 318] on img "Game Face (2024)" at bounding box center [946, 304] width 96 height 170
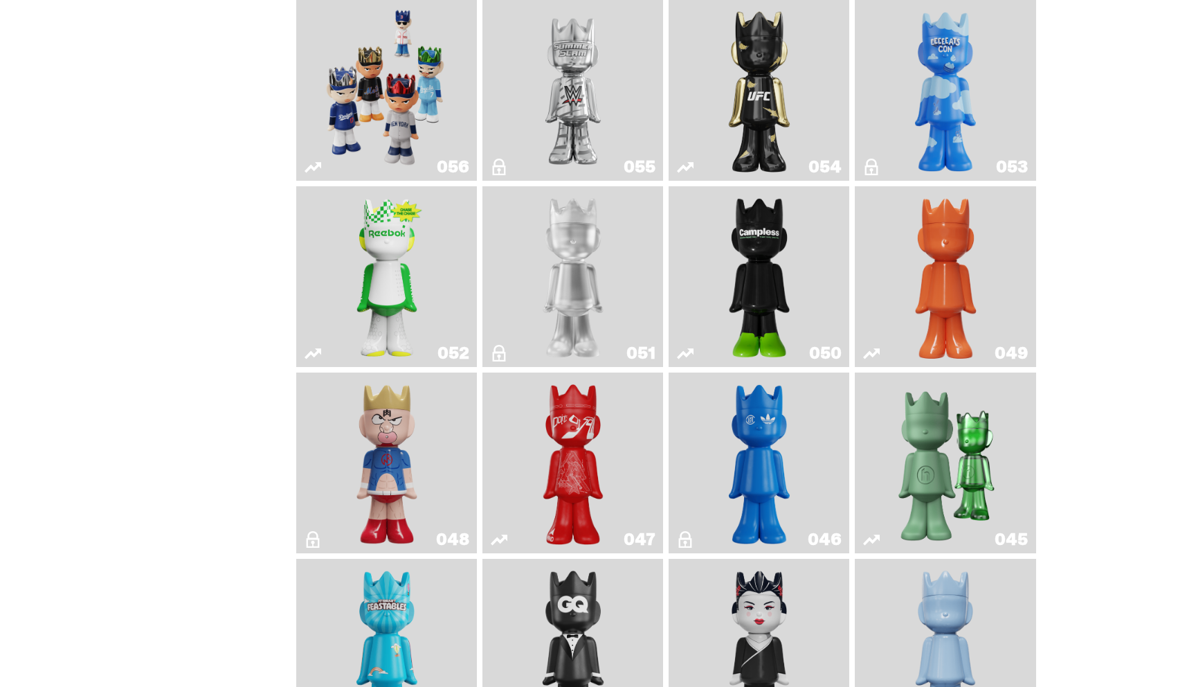
scroll to position [329, 0]
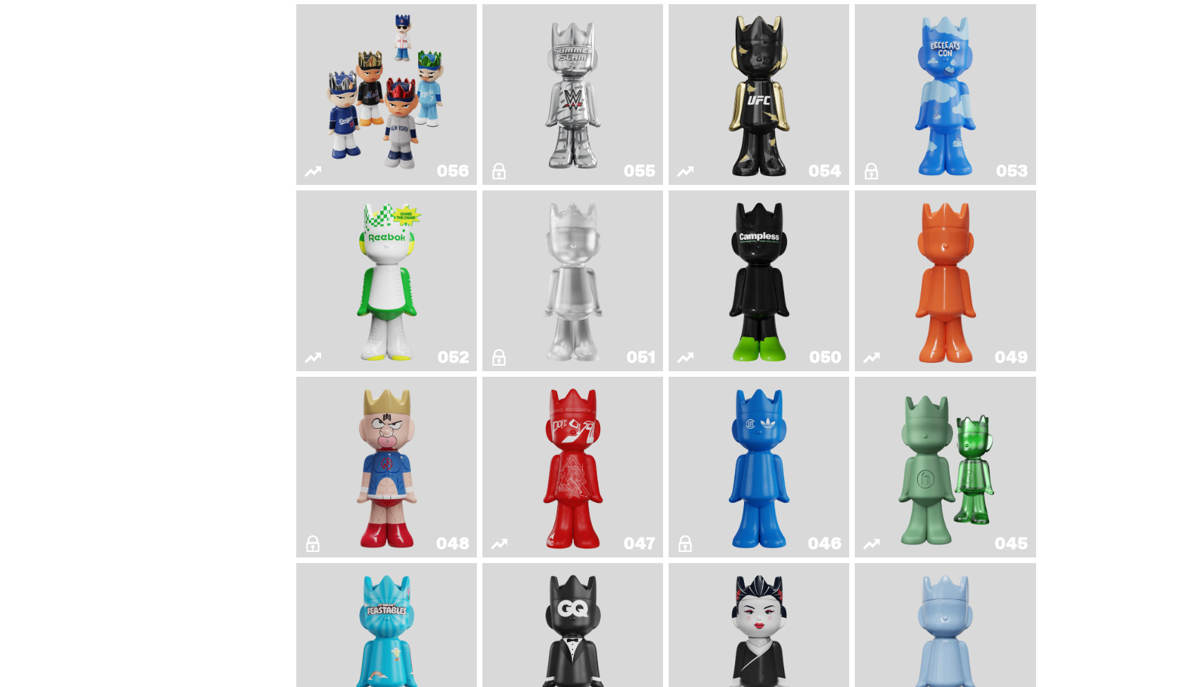
click at [744, 275] on img "Campless" at bounding box center [759, 281] width 73 height 170
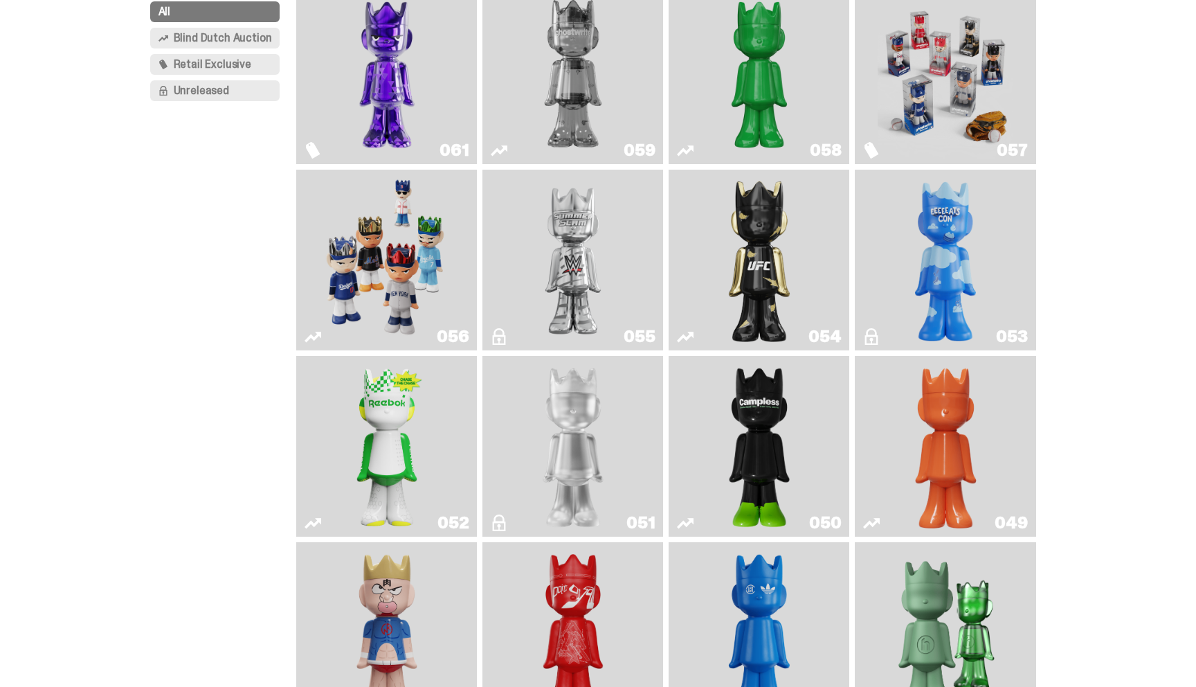
scroll to position [157, 0]
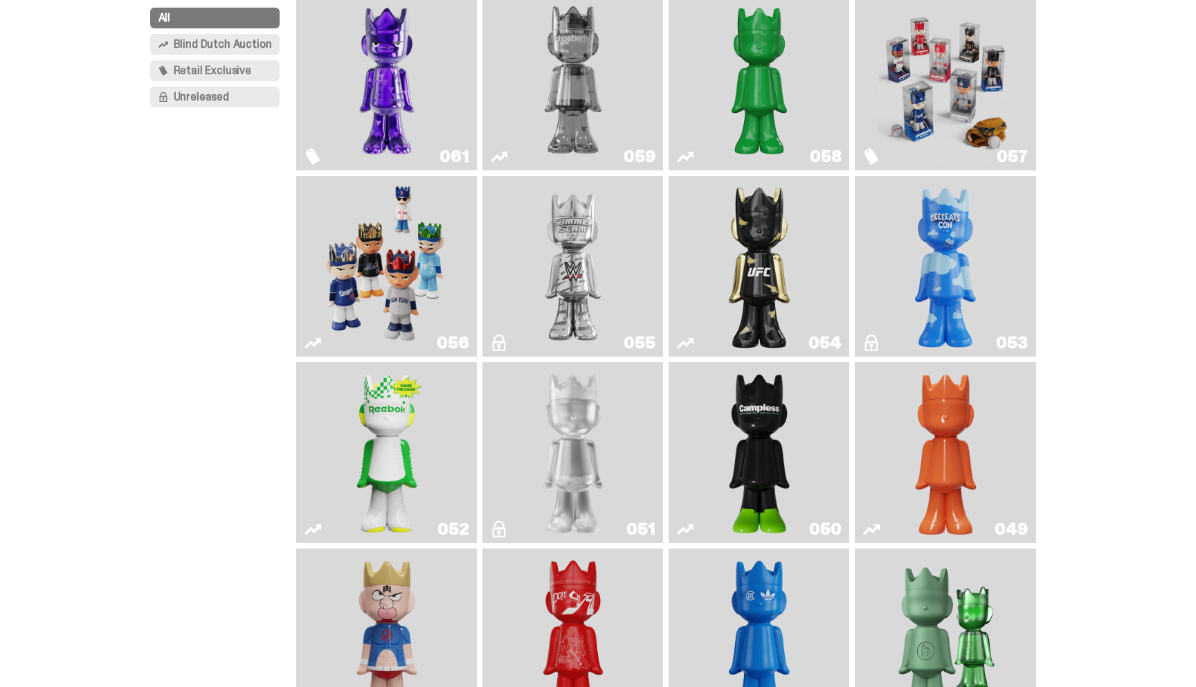
click at [768, 279] on img "Ruby" at bounding box center [759, 266] width 73 height 170
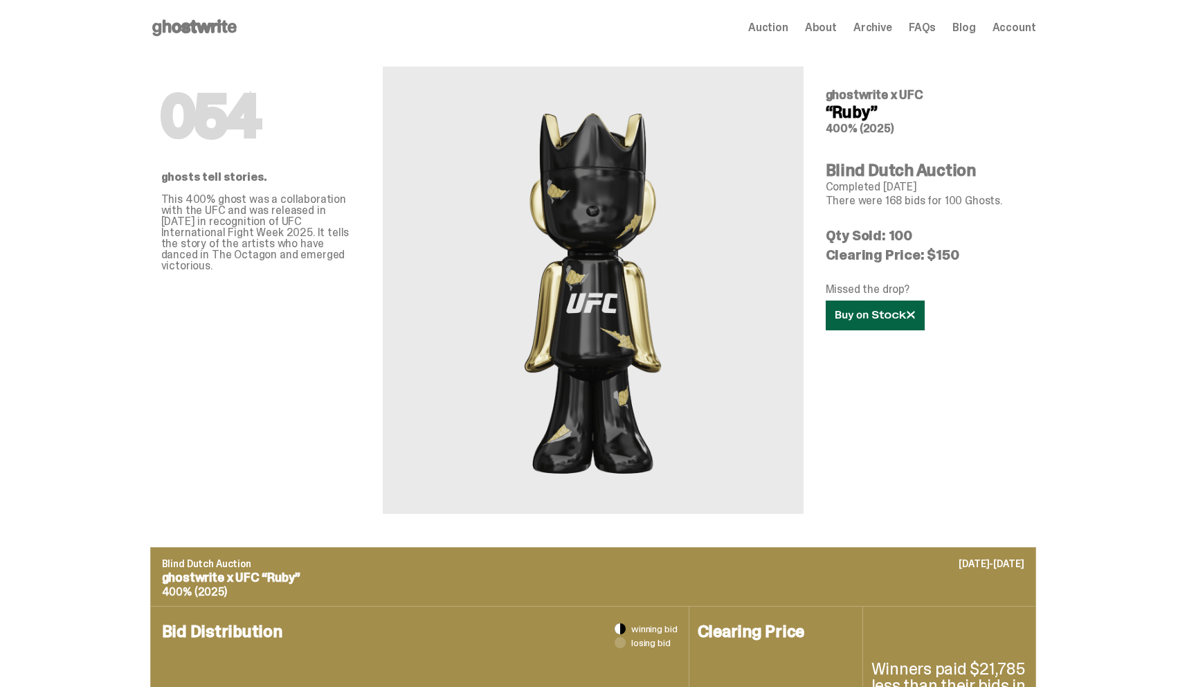
click at [830, 314] on link at bounding box center [875, 315] width 99 height 30
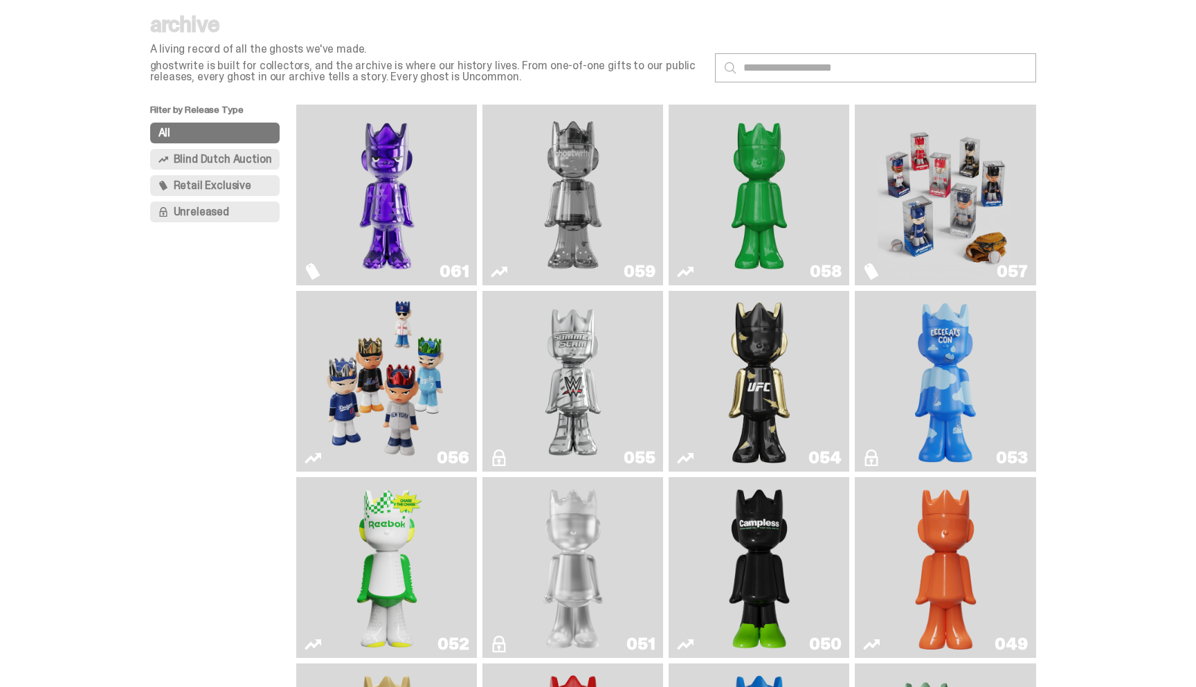
scroll to position [44, 0]
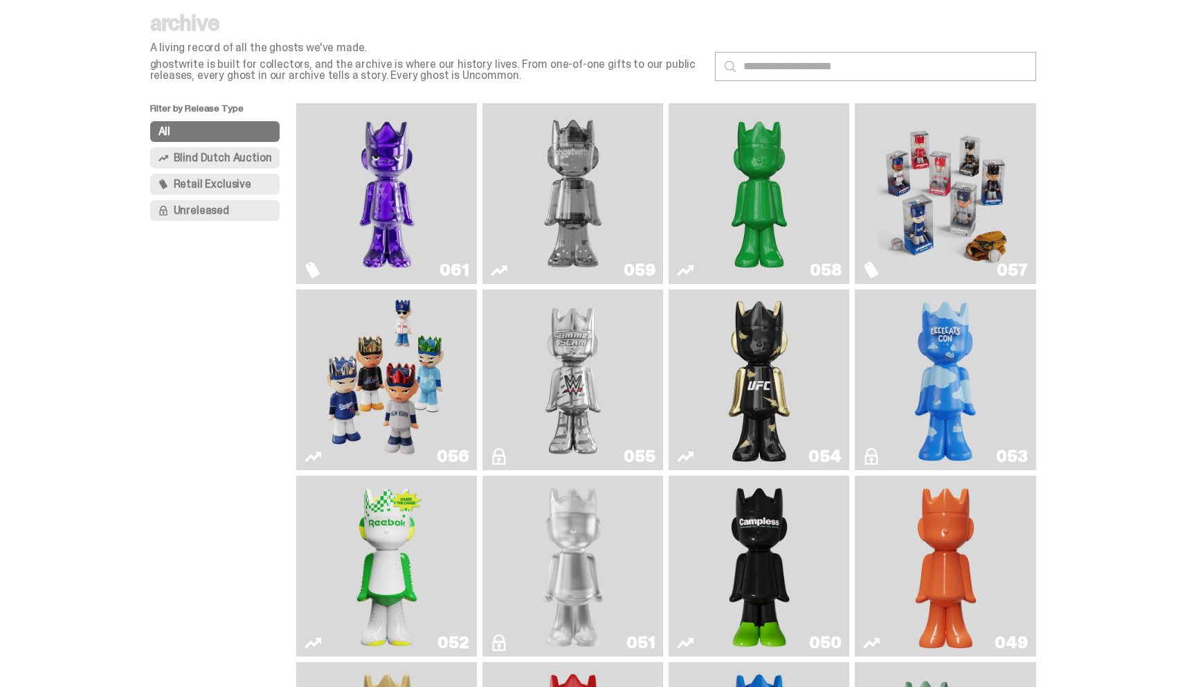
click at [221, 181] on span "Retail Exclusive" at bounding box center [213, 184] width 78 height 11
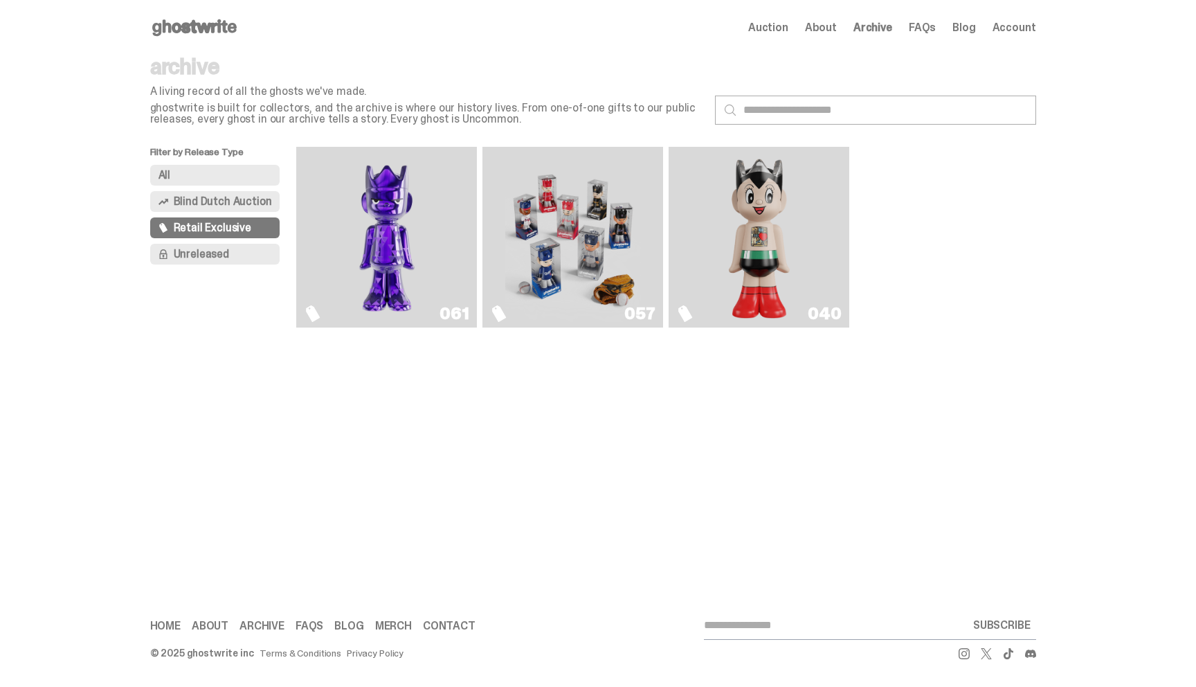
click at [205, 189] on div "All Blind Dutch Auction Retail Exclusive Unreleased" at bounding box center [223, 217] width 147 height 105
click at [204, 204] on span "Blind Dutch Auction" at bounding box center [223, 201] width 98 height 11
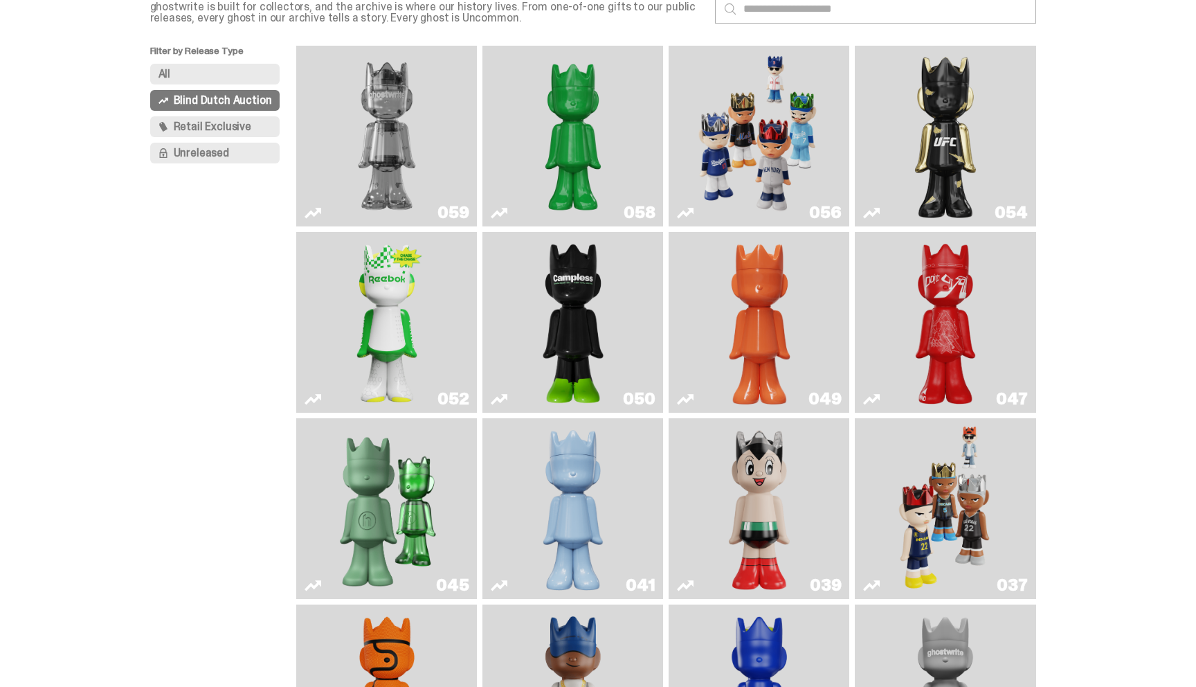
scroll to position [495, 0]
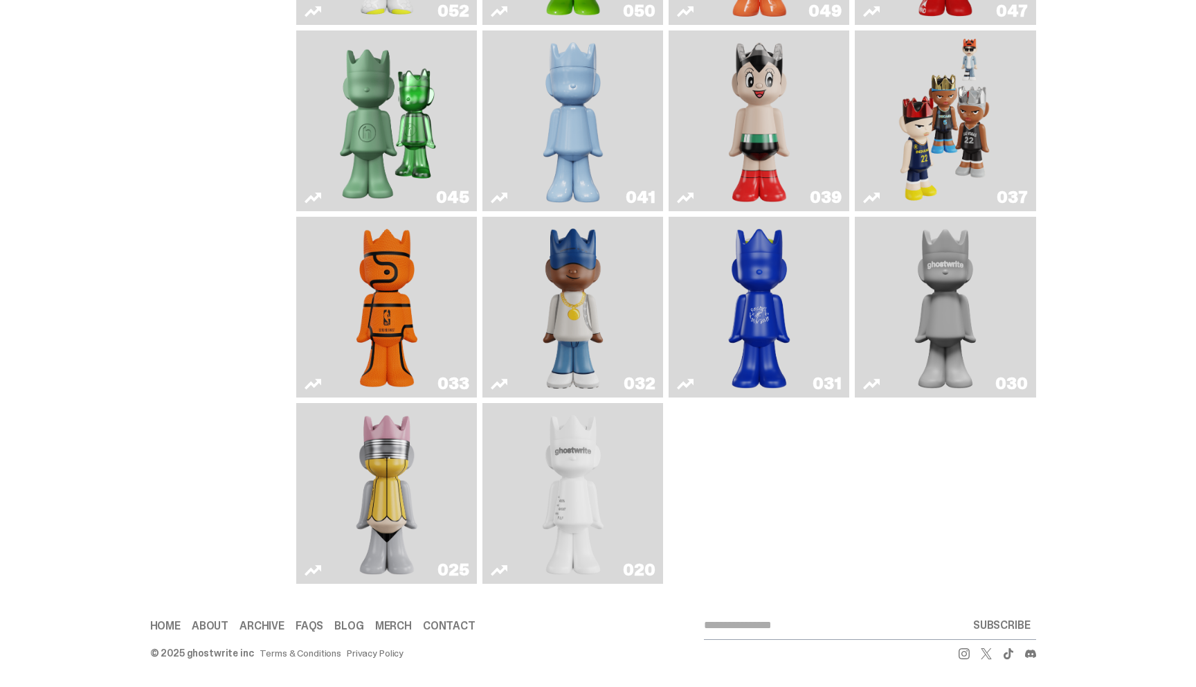
click at [572, 306] on img "Swingman" at bounding box center [573, 307] width 96 height 170
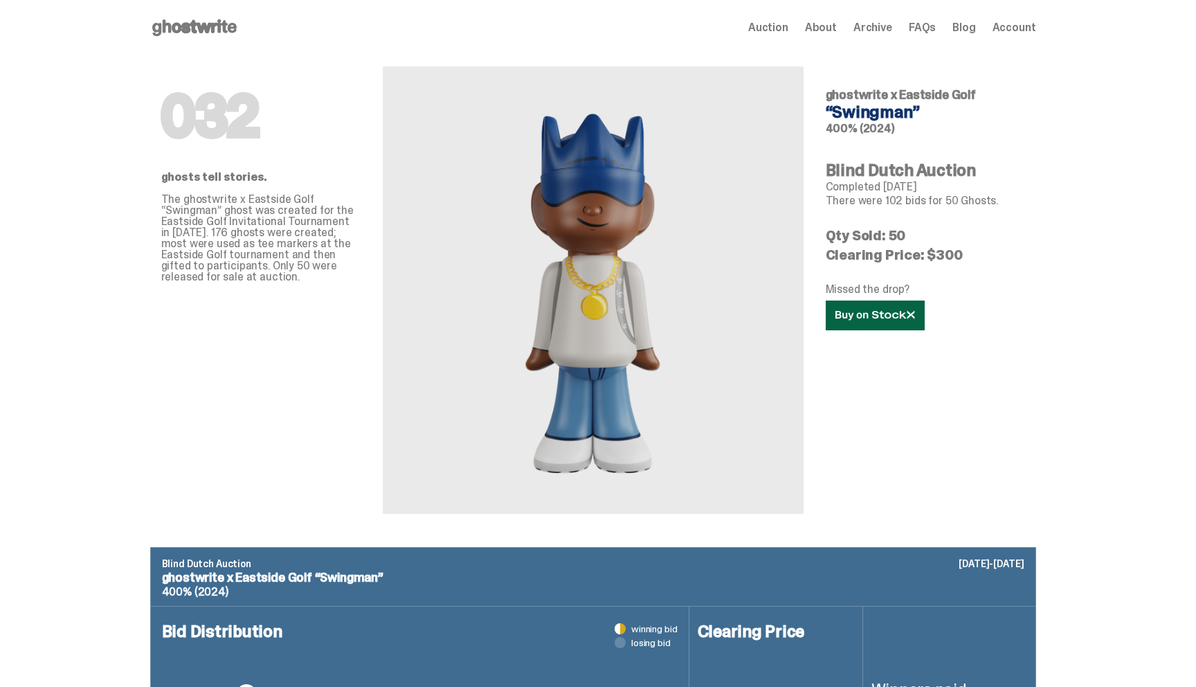
click at [883, 312] on use at bounding box center [875, 315] width 79 height 10
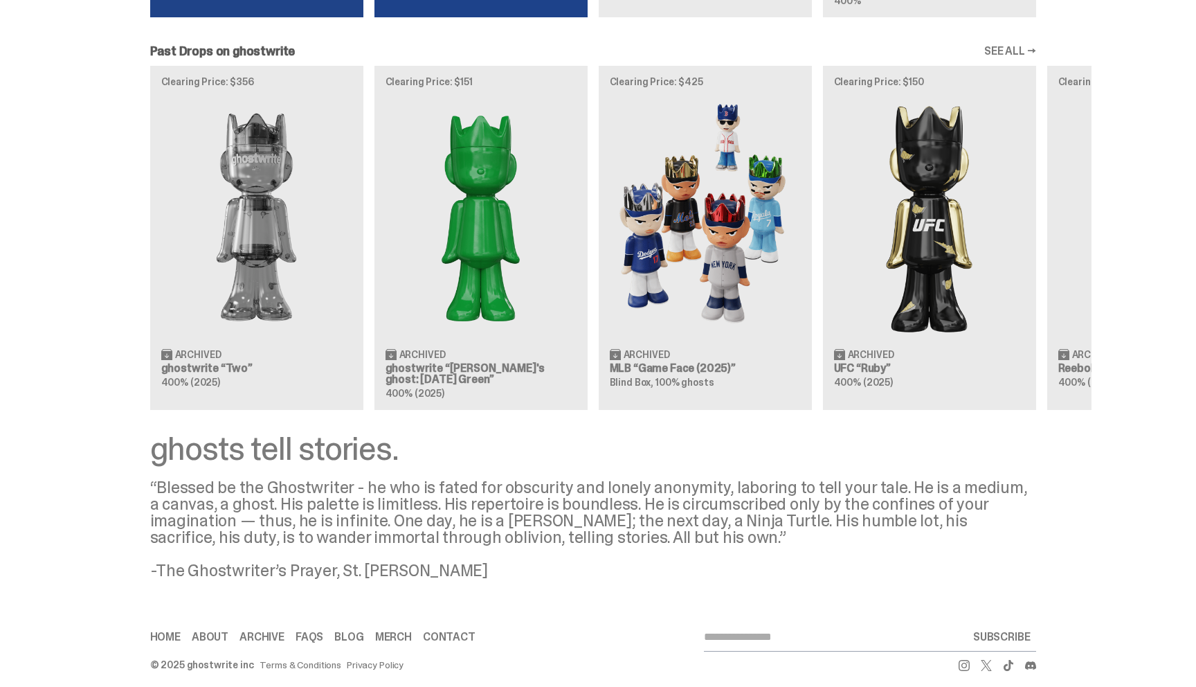
scroll to position [1267, 0]
